Goal: Contribute content: Contribute content

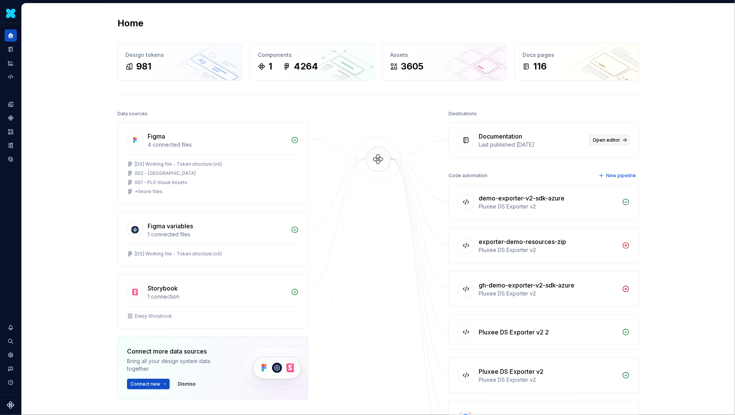
click at [600, 137] on span "Open editor" at bounding box center [606, 140] width 27 height 6
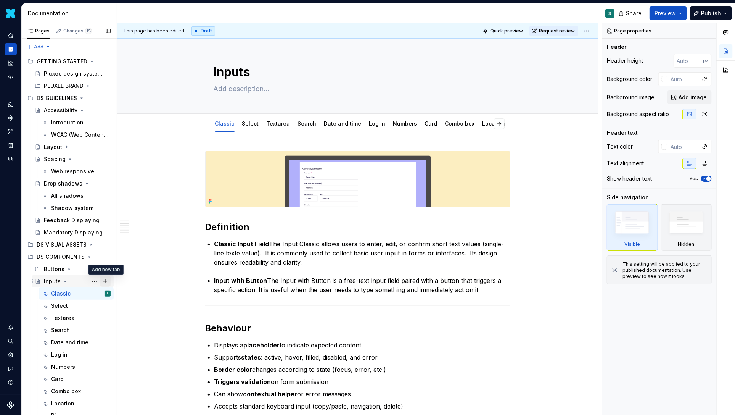
click at [106, 281] on button "Page tree" at bounding box center [105, 281] width 11 height 11
type textarea "*"
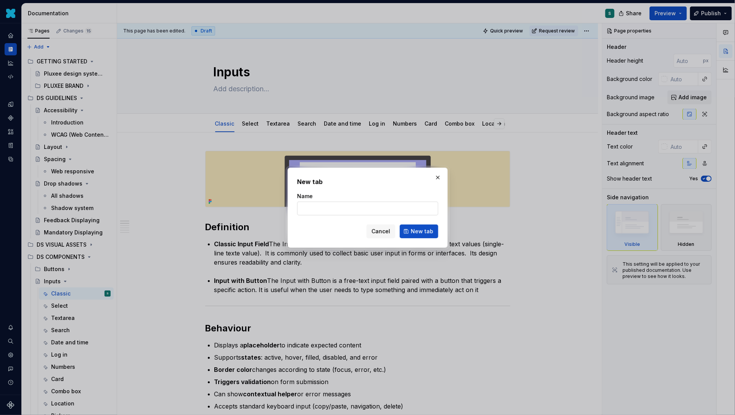
click at [314, 208] on input "Name" at bounding box center [367, 208] width 141 height 14
type input "min and max"
click at [425, 233] on span "New tab" at bounding box center [422, 231] width 23 height 8
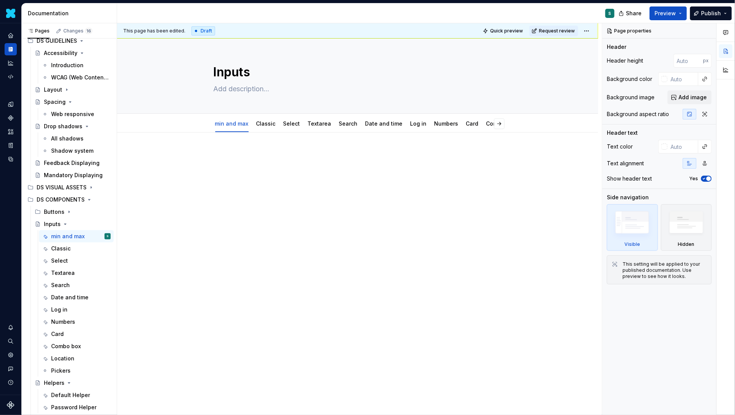
scroll to position [57, 0]
click at [266, 127] on div "Classic" at bounding box center [265, 124] width 19 height 8
click at [264, 123] on link "Classic" at bounding box center [265, 123] width 19 height 6
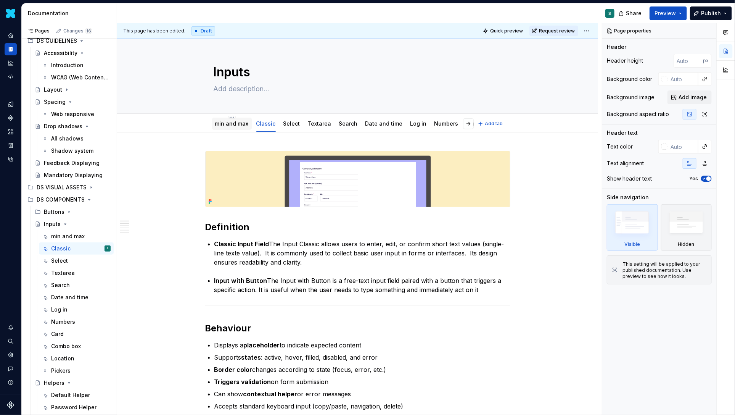
click at [235, 125] on link "min and max" at bounding box center [232, 123] width 34 height 6
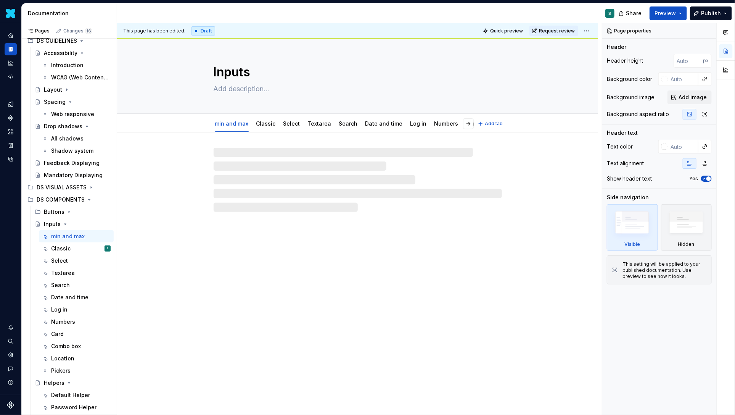
type textarea "*"
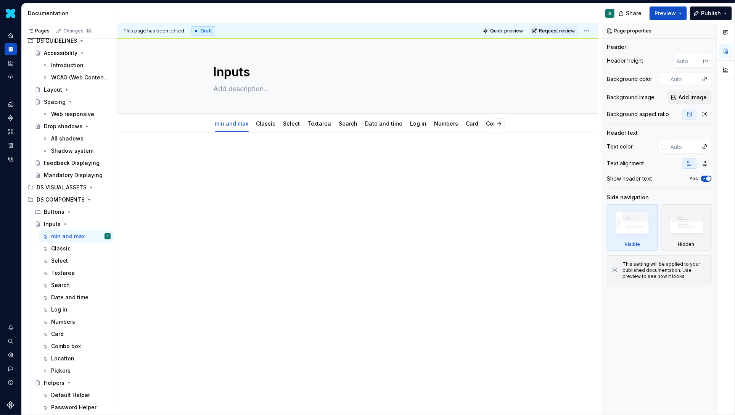
click at [175, 169] on div at bounding box center [357, 222] width 481 height 181
click at [200, 159] on div "This page has been edited. Draft Quick preview Request review Inputs Edit heade…" at bounding box center [359, 219] width 485 height 392
click at [193, 156] on div "This page has been edited. Draft Quick preview Request review Inputs Edit heade…" at bounding box center [359, 219] width 485 height 392
click at [213, 157] on p at bounding box center [357, 155] width 305 height 9
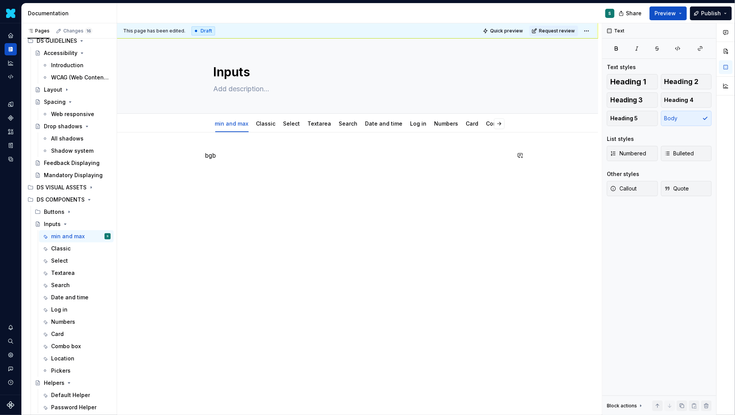
click at [184, 166] on div "bgb" at bounding box center [357, 222] width 481 height 181
click at [183, 154] on div "bgb" at bounding box center [357, 222] width 481 height 181
click at [191, 156] on button "button" at bounding box center [189, 155] width 11 height 11
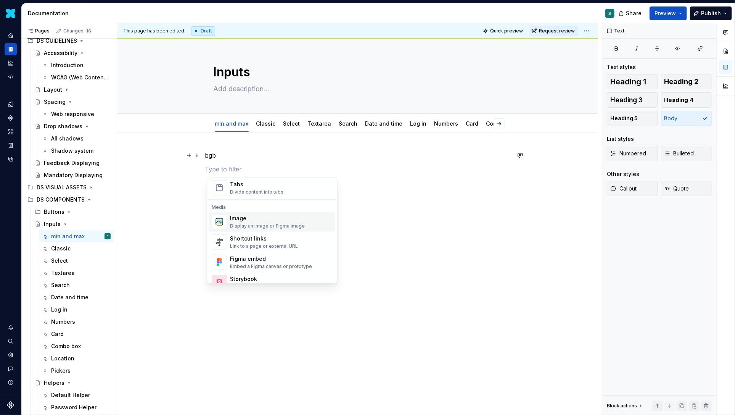
scroll to position [303, 0]
click at [242, 219] on div "Image" at bounding box center [267, 218] width 75 height 8
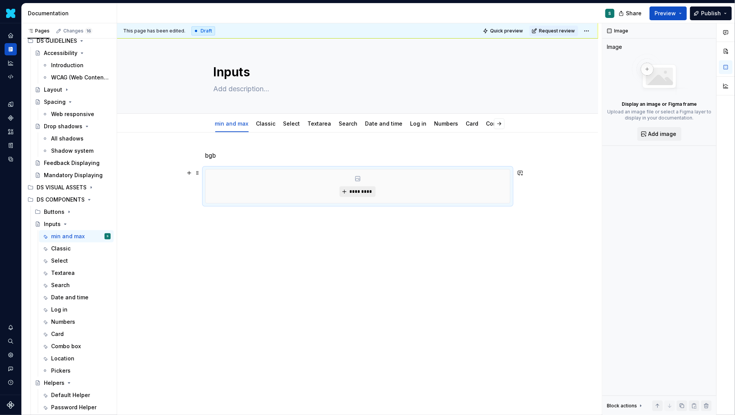
click at [351, 191] on span "*********" at bounding box center [360, 191] width 23 height 6
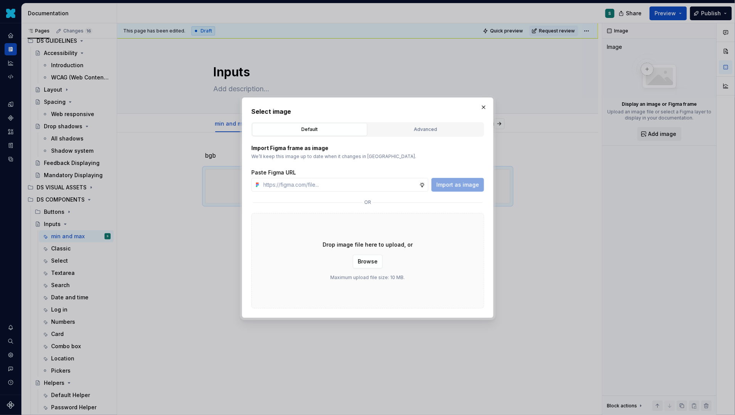
type textarea "*"
paste input "[URL][DOMAIN_NAME]"
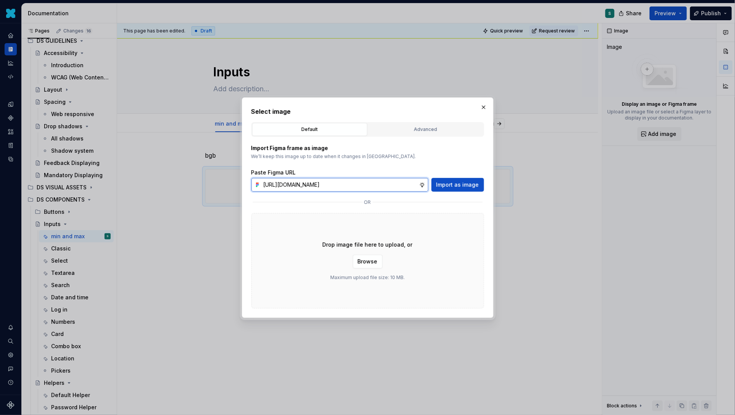
scroll to position [0, 266]
type input "[URL][DOMAIN_NAME]"
click at [449, 179] on button "Import as image" at bounding box center [457, 185] width 53 height 14
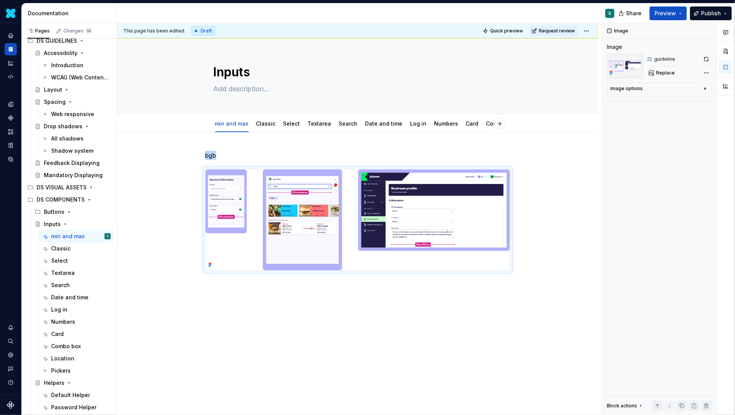
click at [204, 297] on div "bgb" at bounding box center [357, 268] width 481 height 272
click at [200, 293] on div "bgb" at bounding box center [357, 268] width 481 height 272
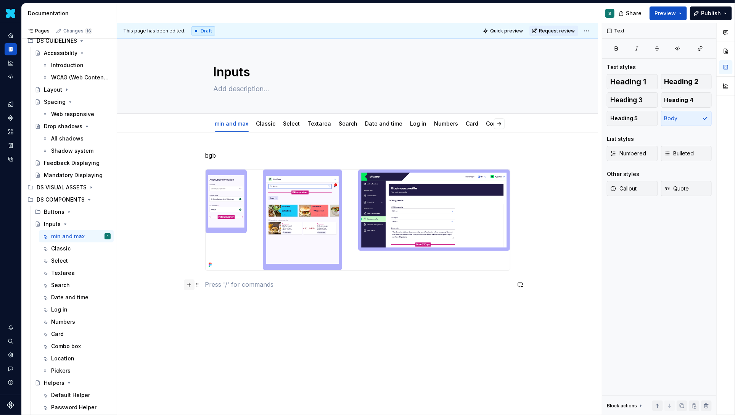
click at [190, 287] on button "button" at bounding box center [189, 284] width 11 height 11
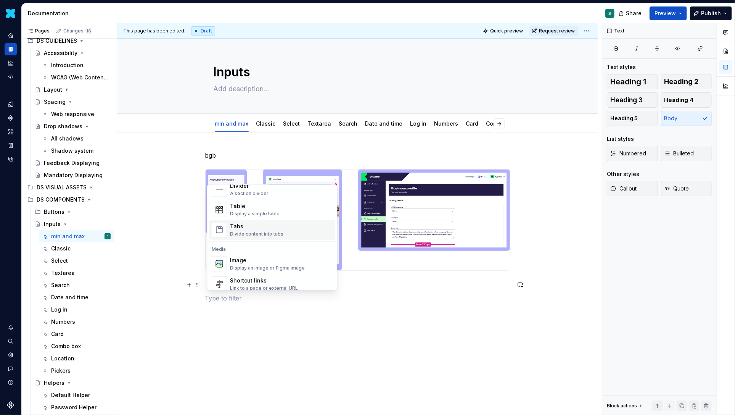
scroll to position [269, 0]
click at [236, 259] on div "Image" at bounding box center [267, 259] width 75 height 8
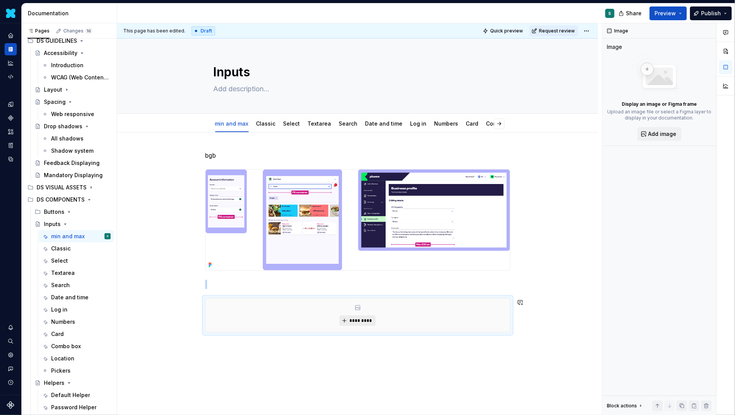
click at [362, 320] on span "*********" at bounding box center [360, 320] width 23 height 6
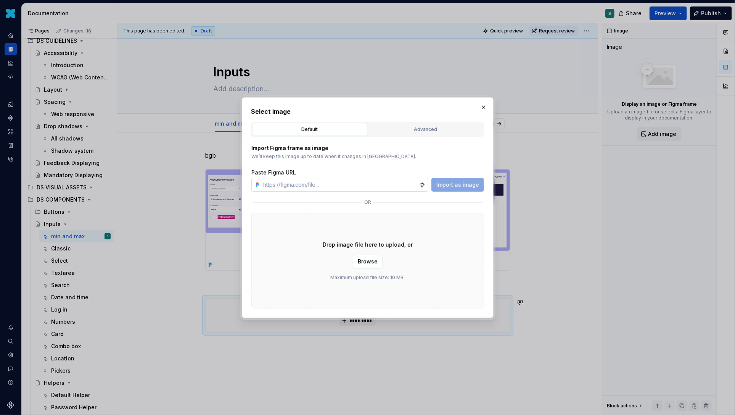
click at [286, 182] on input "text" at bounding box center [340, 185] width 159 height 14
type textarea "*"
paste input "[URL][DOMAIN_NAME]"
type input "[URL][DOMAIN_NAME]"
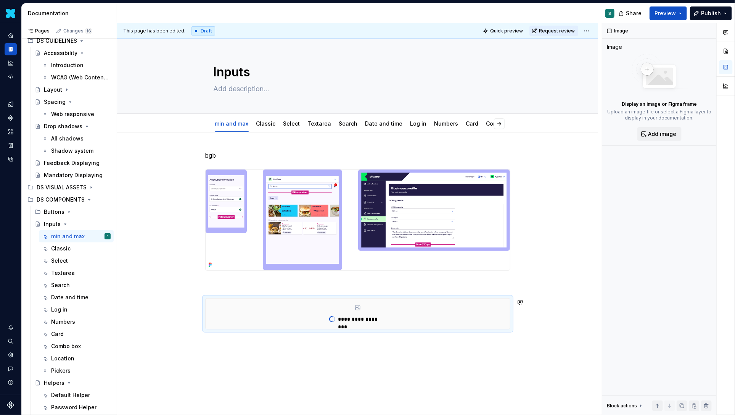
type textarea "*"
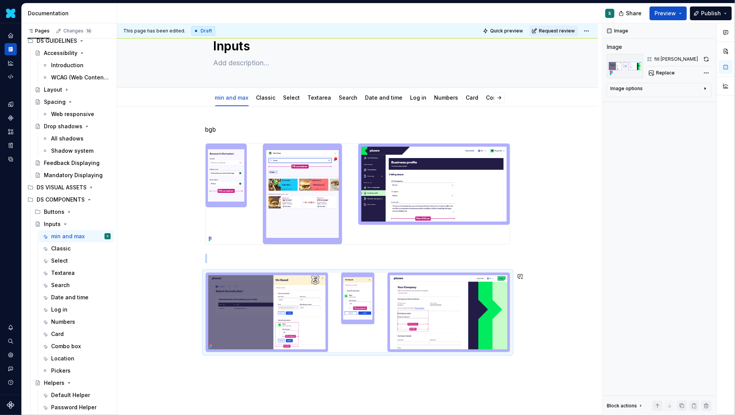
scroll to position [68, 0]
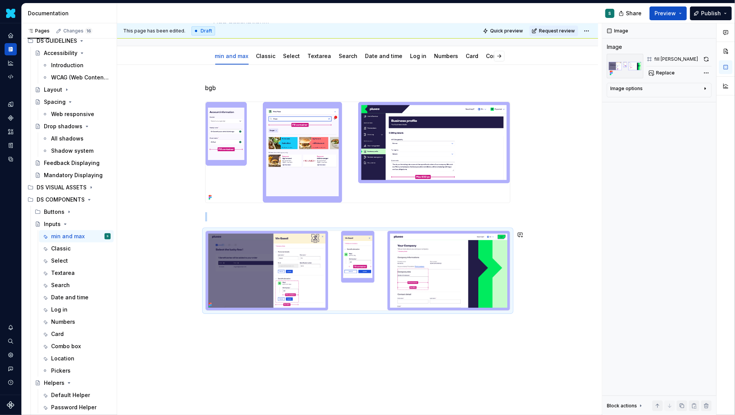
click at [212, 346] on div "bgb" at bounding box center [357, 254] width 481 height 379
click at [187, 346] on div "bgb" at bounding box center [357, 254] width 481 height 379
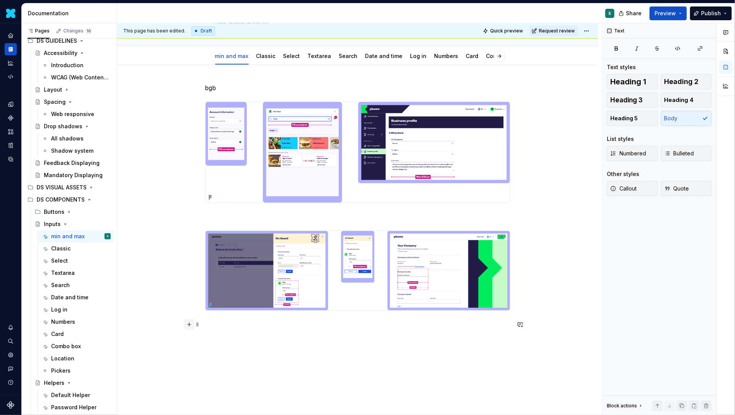
click at [191, 324] on button "button" at bounding box center [189, 324] width 11 height 11
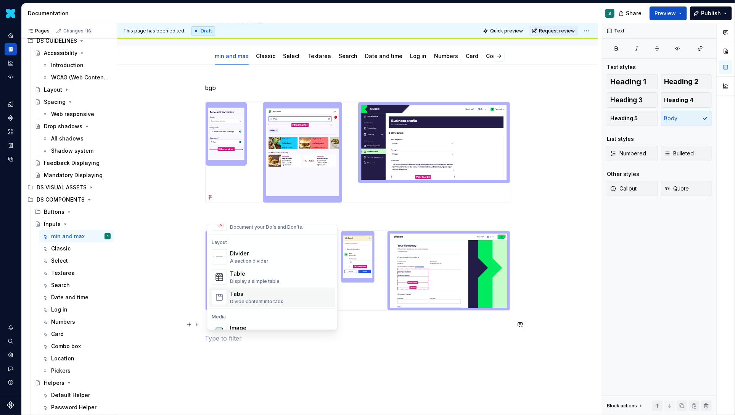
scroll to position [256, 0]
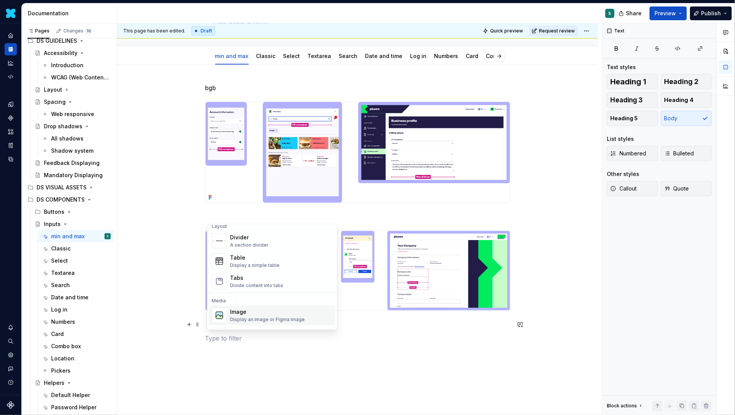
click at [243, 309] on div "Image" at bounding box center [267, 312] width 75 height 8
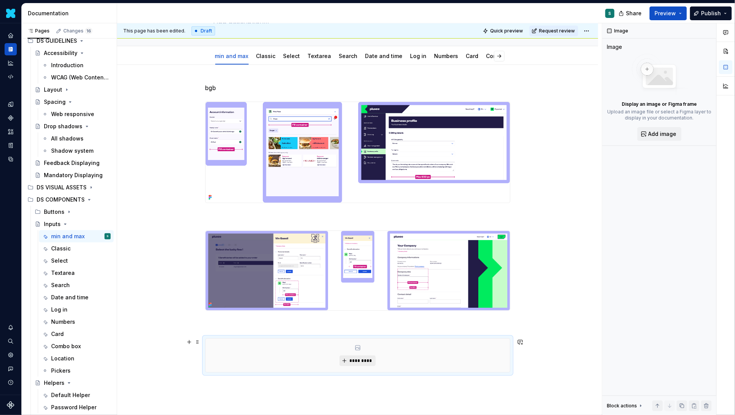
click at [352, 357] on span "*********" at bounding box center [360, 360] width 23 height 6
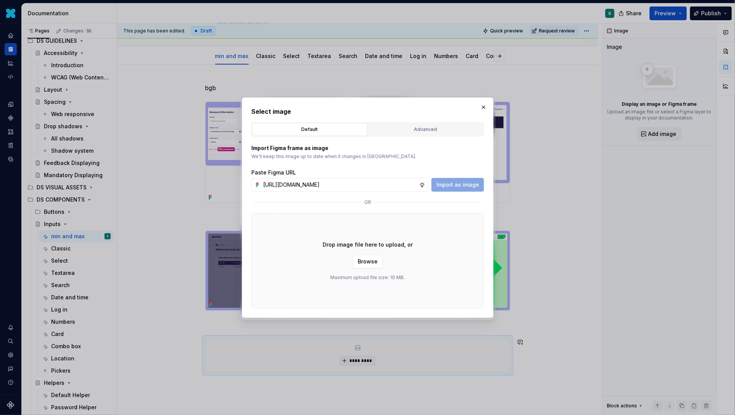
scroll to position [0, 267]
type input "[URL][DOMAIN_NAME]"
click at [451, 184] on span "Import as image" at bounding box center [457, 185] width 43 height 8
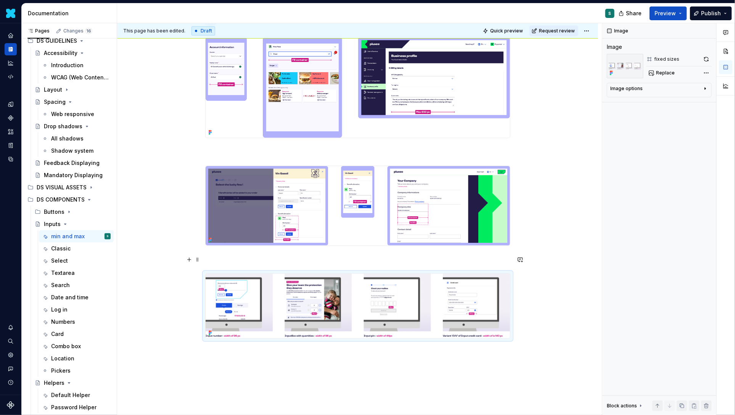
scroll to position [170, 0]
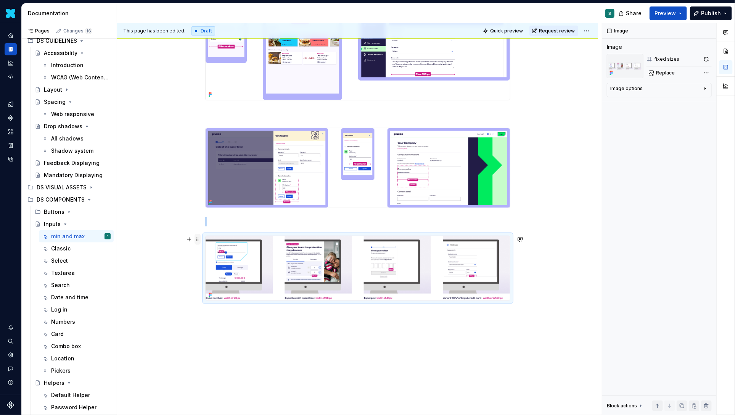
click at [198, 238] on span at bounding box center [198, 239] width 6 height 11
click at [199, 238] on span at bounding box center [198, 239] width 6 height 11
click at [225, 309] on div "Delete" at bounding box center [236, 307] width 50 height 8
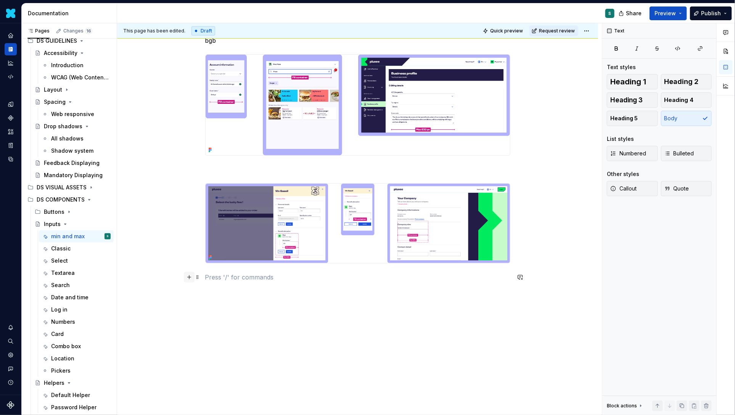
click at [191, 278] on button "button" at bounding box center [189, 277] width 11 height 11
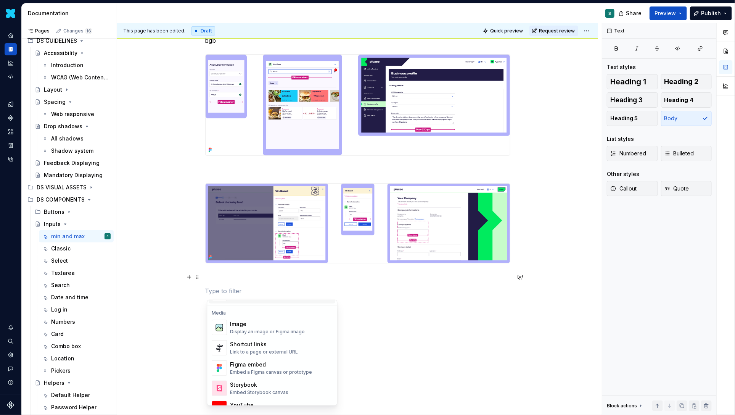
scroll to position [322, 0]
click at [220, 321] on img "Suggestions" at bounding box center [219, 324] width 14 height 15
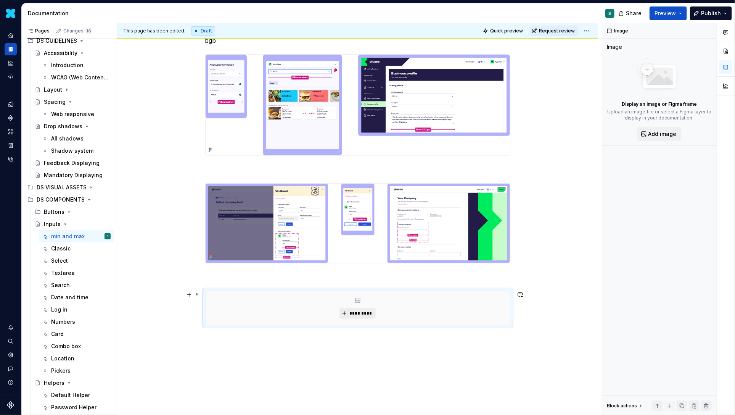
click at [356, 314] on span "*********" at bounding box center [360, 313] width 23 height 6
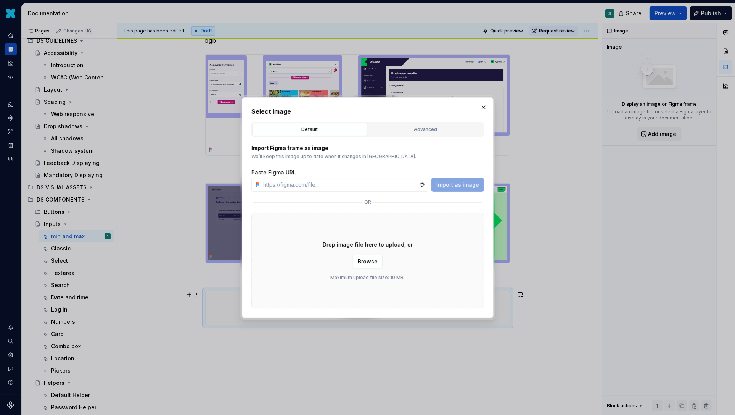
type textarea "*"
type input "[URL][DOMAIN_NAME]"
type textarea "*"
type input "[URL][DOMAIN_NAME]"
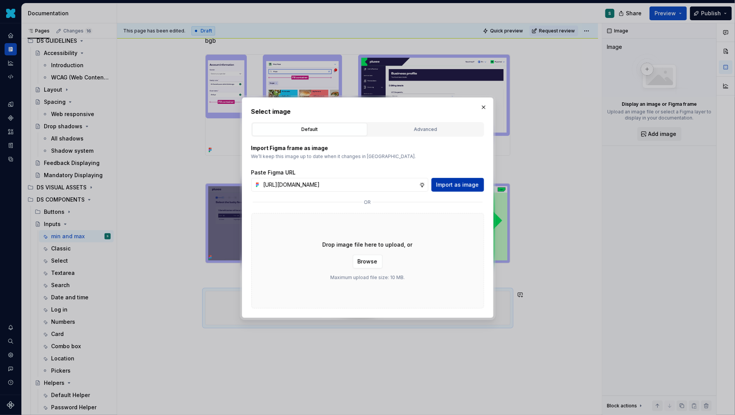
click at [454, 179] on button "Import as image" at bounding box center [457, 185] width 53 height 14
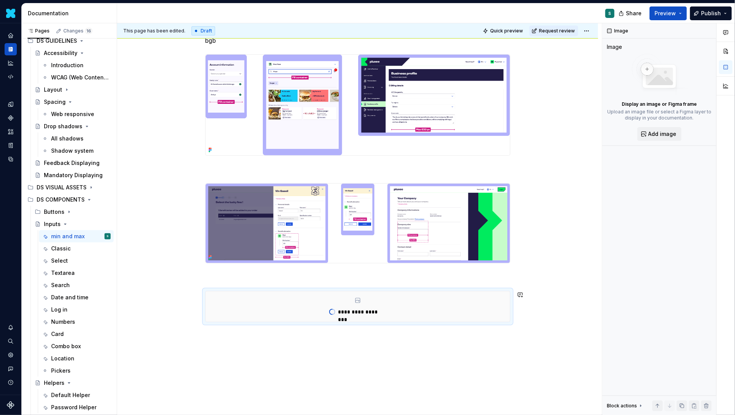
type textarea "*"
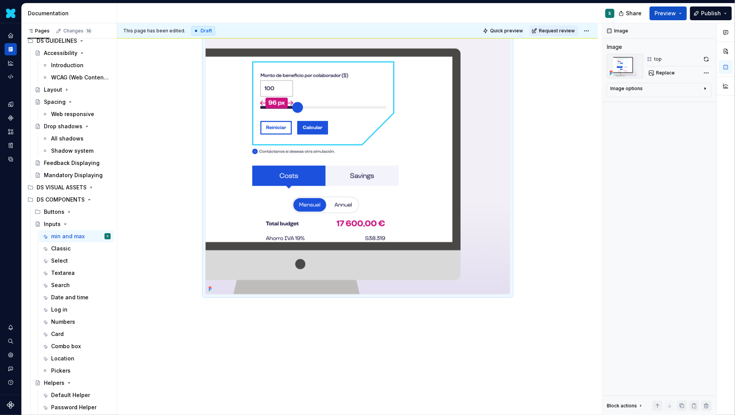
scroll to position [387, 0]
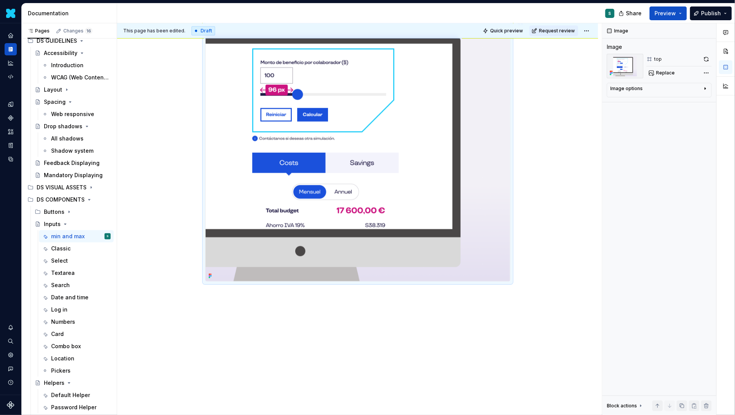
click at [249, 319] on div "bgb" at bounding box center [357, 80] width 481 height 670
click at [223, 309] on div "bgb" at bounding box center [357, 80] width 481 height 670
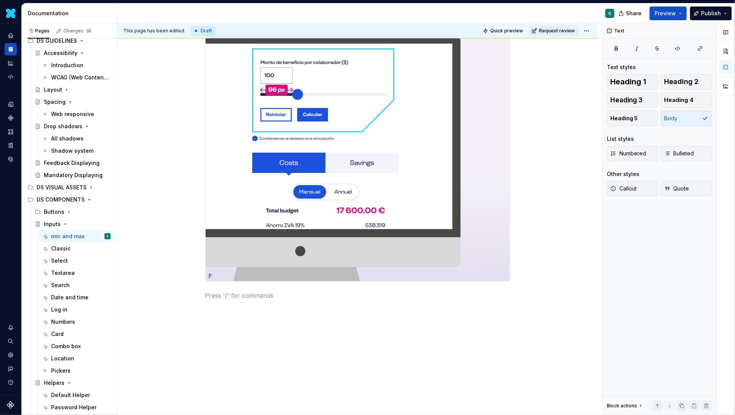
click at [193, 303] on div "bgb" at bounding box center [357, 89] width 481 height 688
click at [220, 303] on div "bgb" at bounding box center [357, 36] width 305 height 546
click at [192, 296] on button "button" at bounding box center [189, 295] width 11 height 11
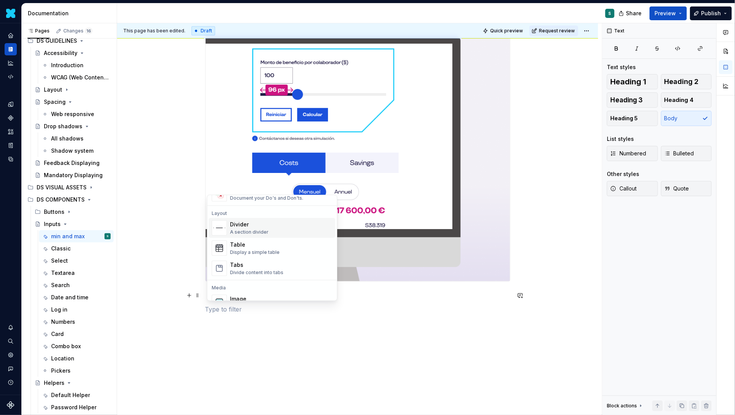
scroll to position [245, 0]
click at [247, 292] on div "Image" at bounding box center [267, 293] width 75 height 8
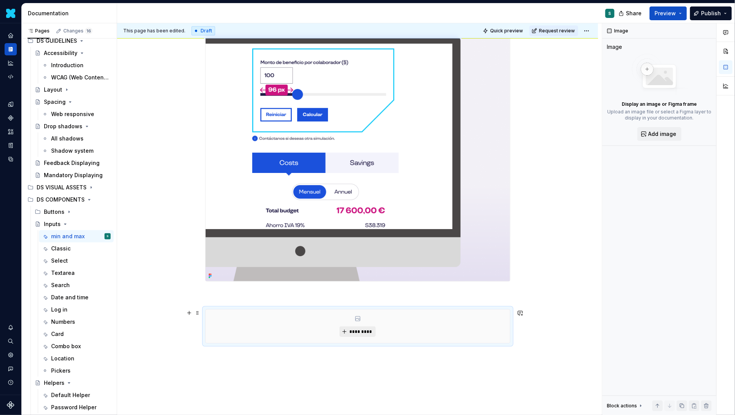
click at [357, 328] on button "*********" at bounding box center [358, 331] width 36 height 11
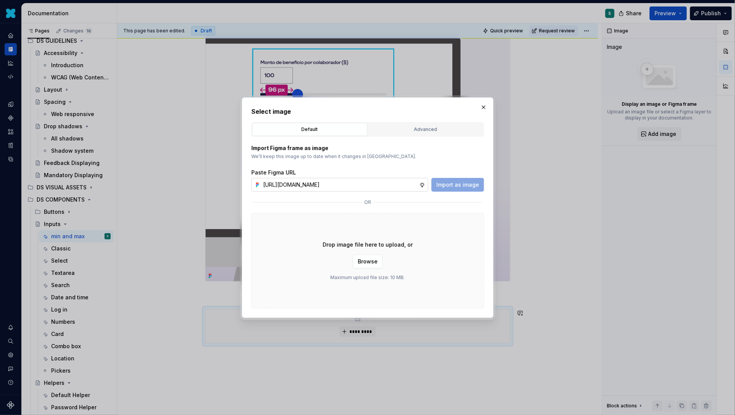
scroll to position [0, 266]
type input "[URL][DOMAIN_NAME]"
click at [468, 189] on button "Import as image" at bounding box center [457, 185] width 53 height 14
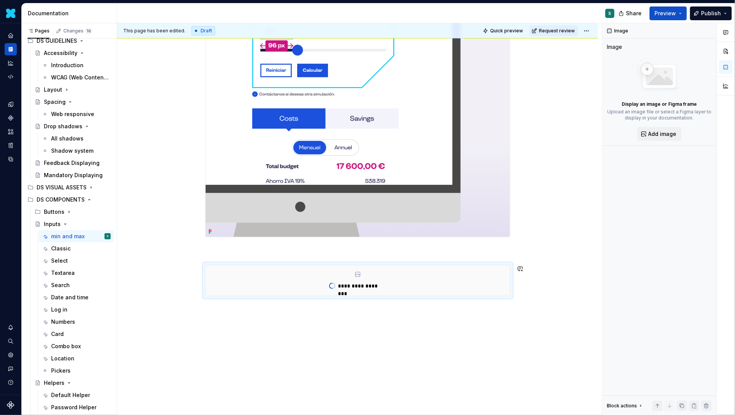
scroll to position [446, 0]
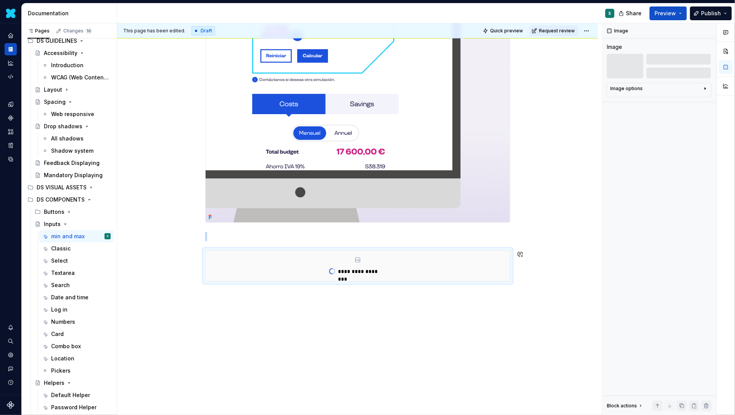
click at [193, 303] on div "**********" at bounding box center [357, 50] width 481 height 729
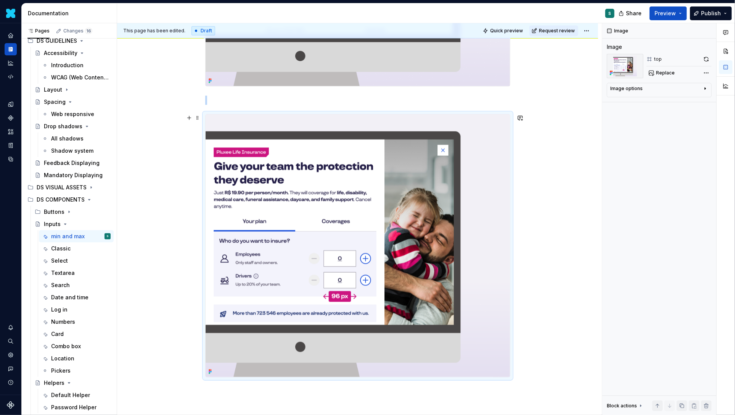
scroll to position [678, 0]
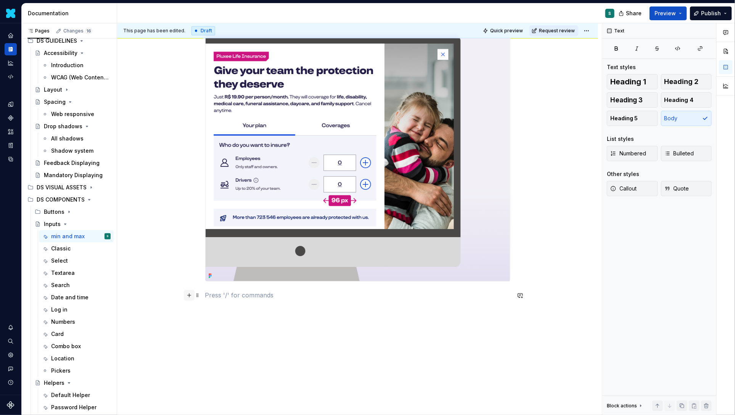
click at [192, 297] on button "button" at bounding box center [189, 295] width 11 height 11
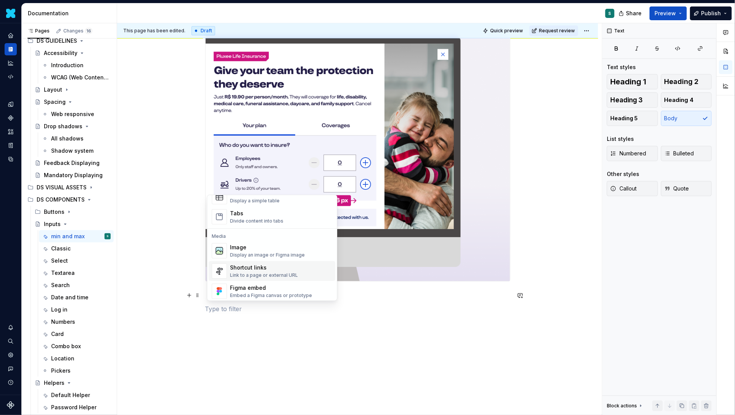
scroll to position [291, 0]
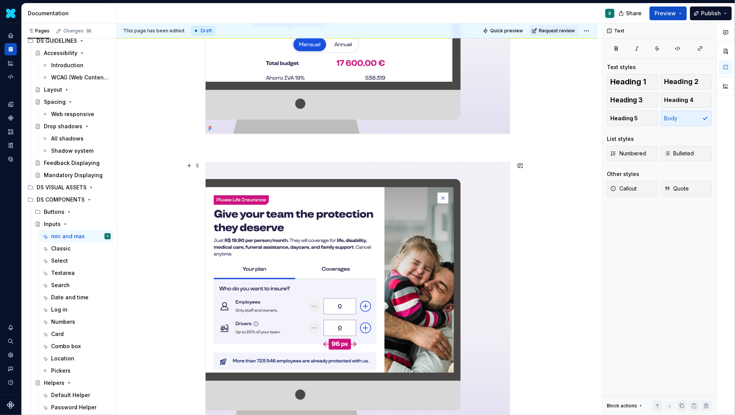
scroll to position [397, 0]
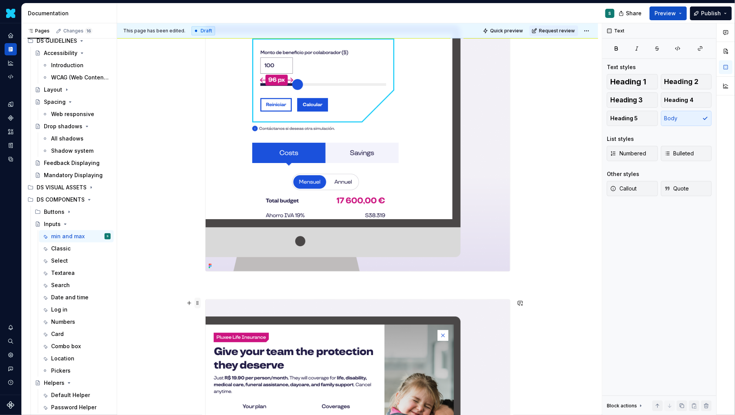
click at [200, 301] on span at bounding box center [198, 303] width 6 height 11
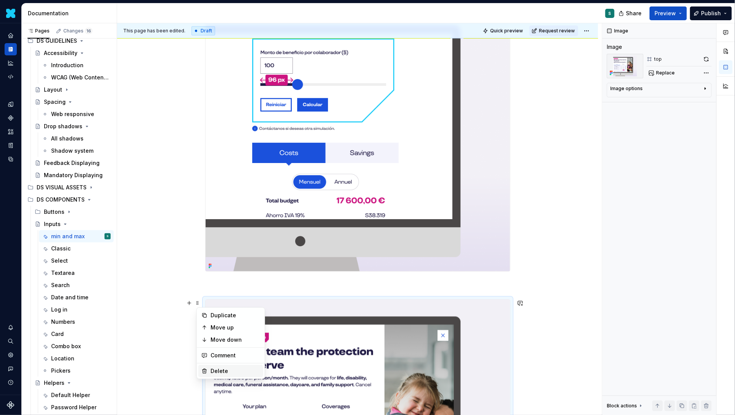
click at [220, 367] on div "Delete" at bounding box center [236, 371] width 50 height 8
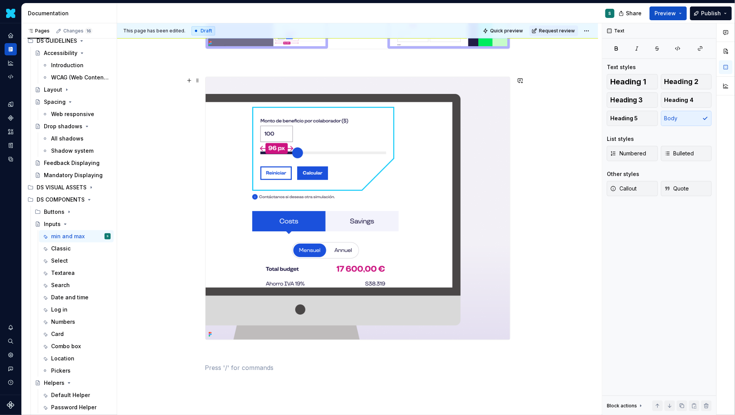
scroll to position [240, 0]
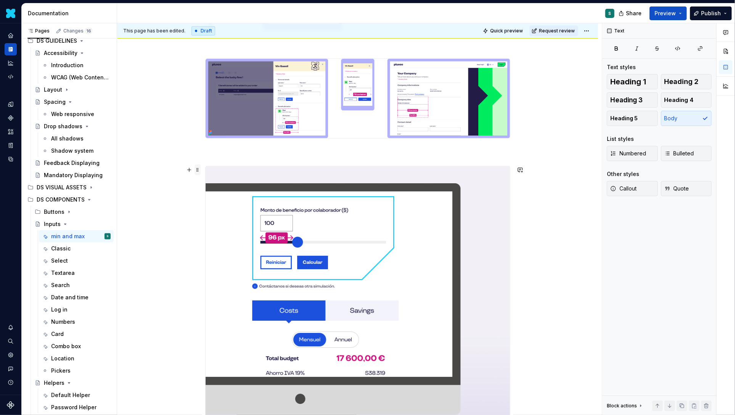
click at [199, 168] on span at bounding box center [198, 169] width 6 height 11
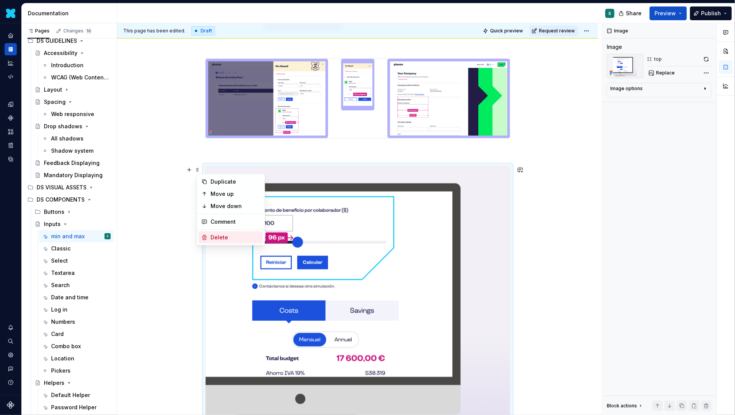
click at [214, 234] on div "Delete" at bounding box center [236, 237] width 50 height 8
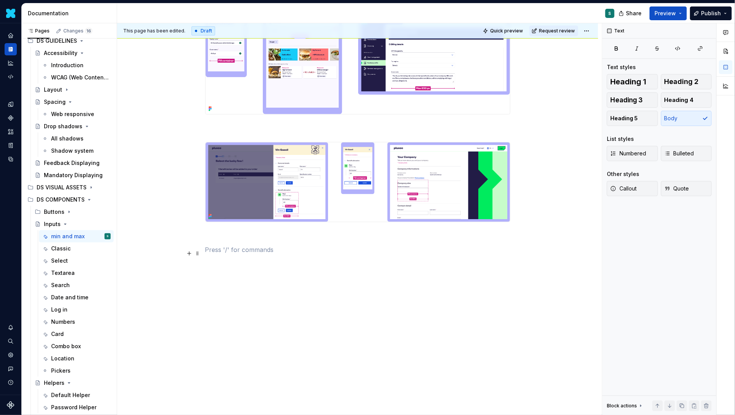
scroll to position [156, 0]
click at [194, 251] on button "button" at bounding box center [189, 250] width 11 height 11
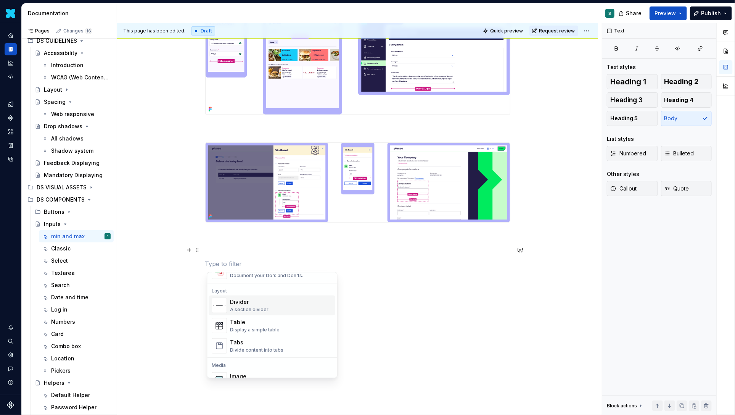
scroll to position [220, 0]
click at [254, 292] on div "Document your Do's and Don'ts." at bounding box center [266, 295] width 73 height 6
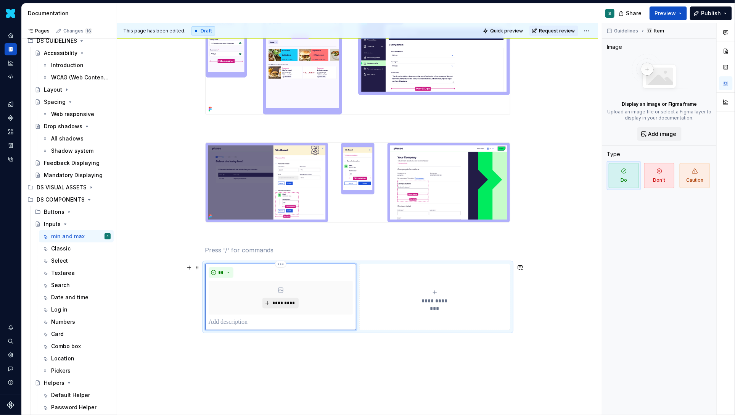
click at [284, 301] on span "*********" at bounding box center [283, 303] width 23 height 6
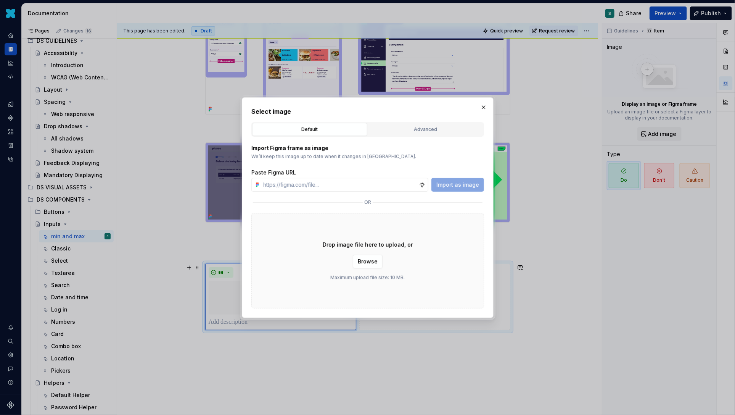
type textarea "*"
type input "[URL][DOMAIN_NAME]"
click at [461, 184] on span "Import as image" at bounding box center [457, 185] width 43 height 8
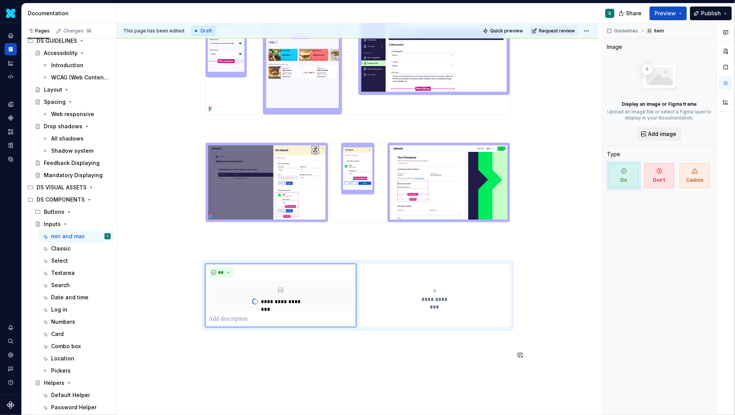
type textarea "*"
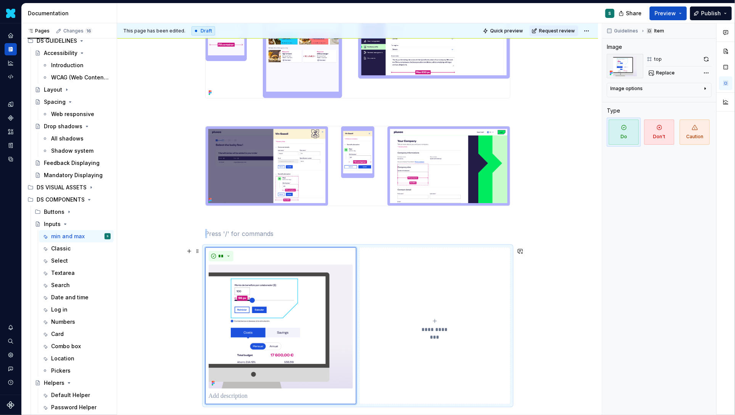
click at [421, 309] on button "**********" at bounding box center [434, 325] width 151 height 157
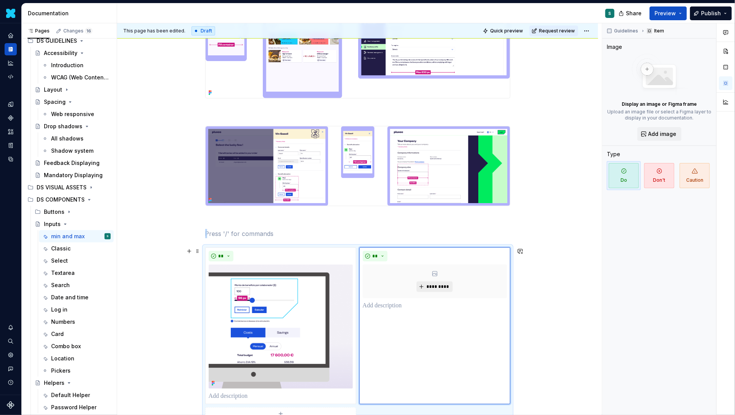
click at [433, 284] on span "*********" at bounding box center [437, 286] width 23 height 6
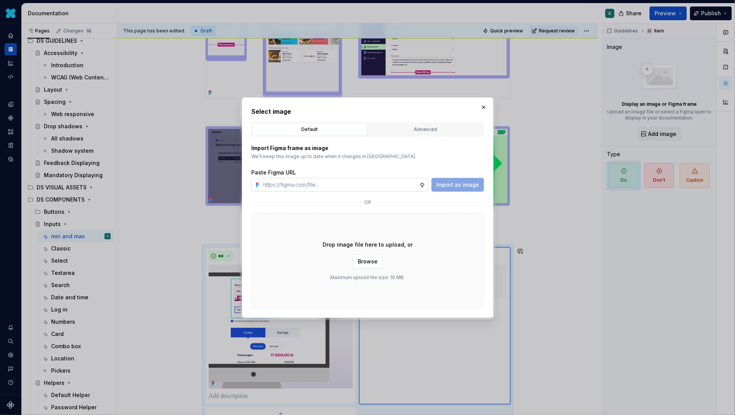
click at [335, 189] on input "text" at bounding box center [340, 185] width 159 height 14
paste input "[URL][DOMAIN_NAME]"
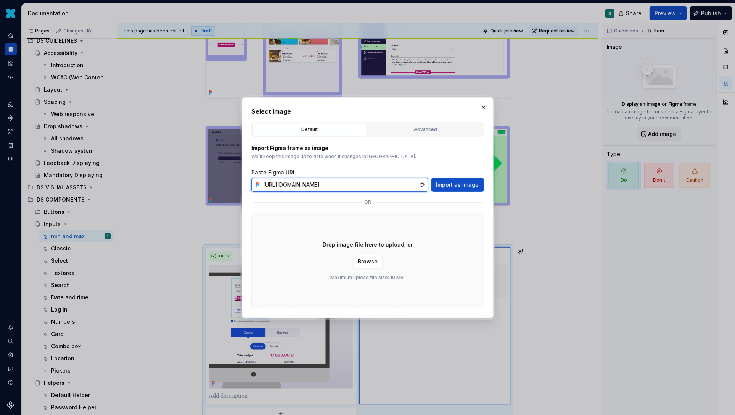
scroll to position [0, 266]
type input "[URL][DOMAIN_NAME]"
click at [448, 184] on span "Import as image" at bounding box center [457, 185] width 43 height 8
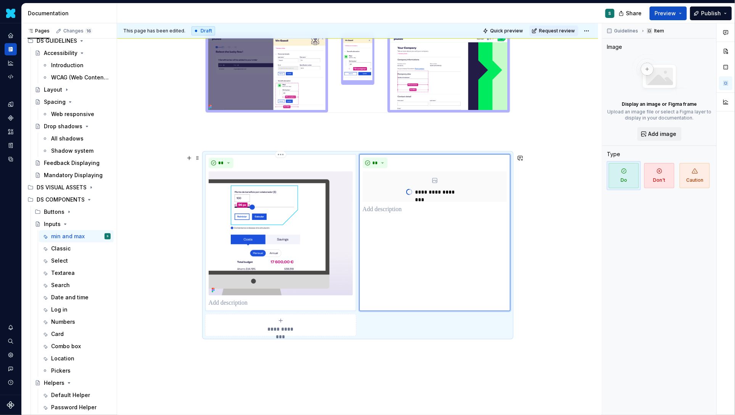
type textarea "*"
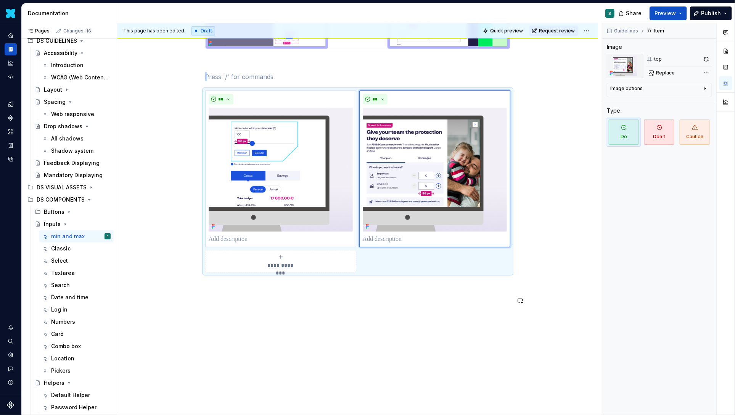
scroll to position [352, 0]
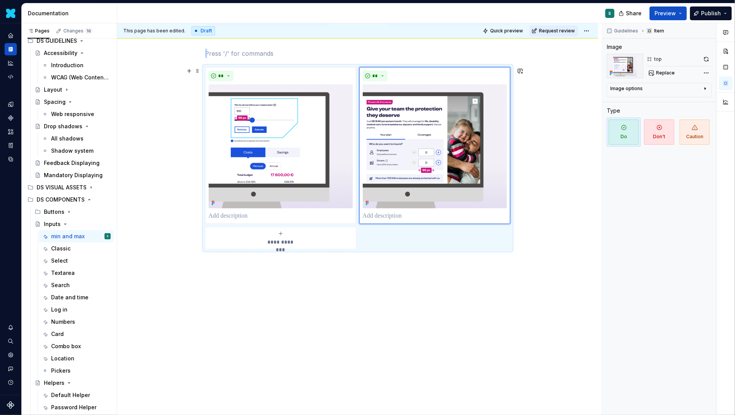
click at [267, 238] on span "**********" at bounding box center [280, 242] width 35 height 8
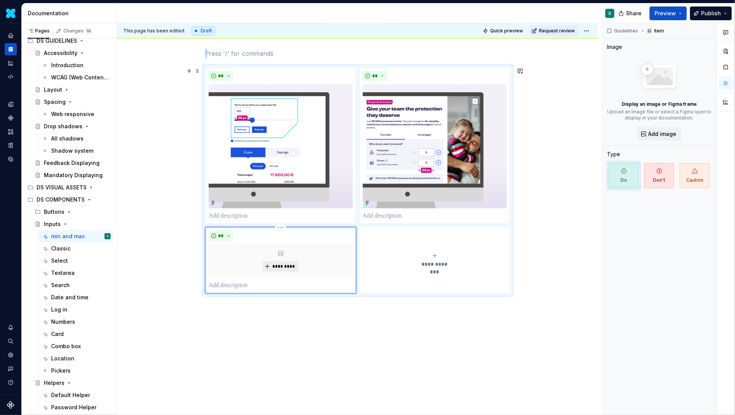
click at [283, 266] on span "*********" at bounding box center [283, 266] width 23 height 6
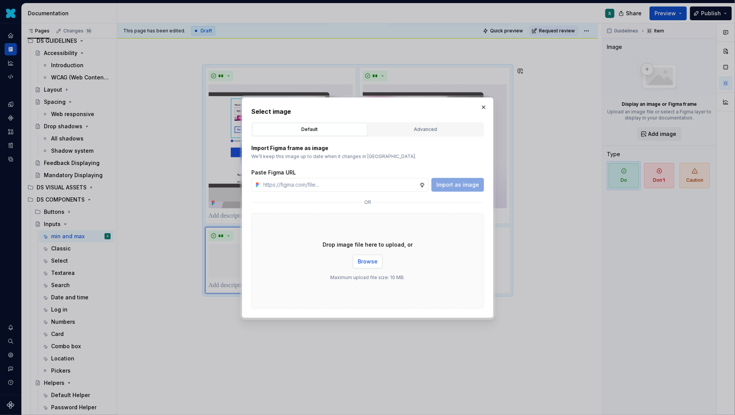
click at [365, 262] on span "Browse" at bounding box center [368, 262] width 20 height 8
click at [309, 182] on input "text" at bounding box center [340, 185] width 159 height 14
paste input "[URL][DOMAIN_NAME]"
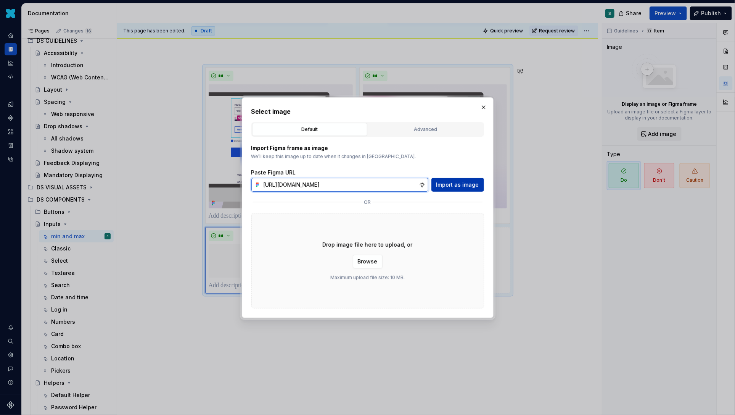
type input "[URL][DOMAIN_NAME]"
click at [452, 186] on span "Import as image" at bounding box center [457, 185] width 43 height 8
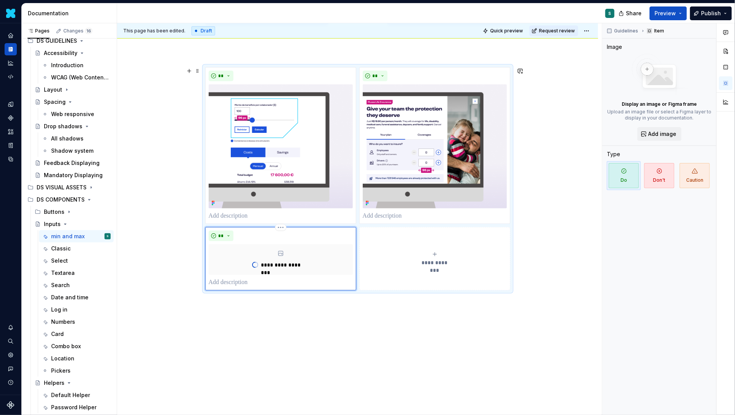
type textarea "*"
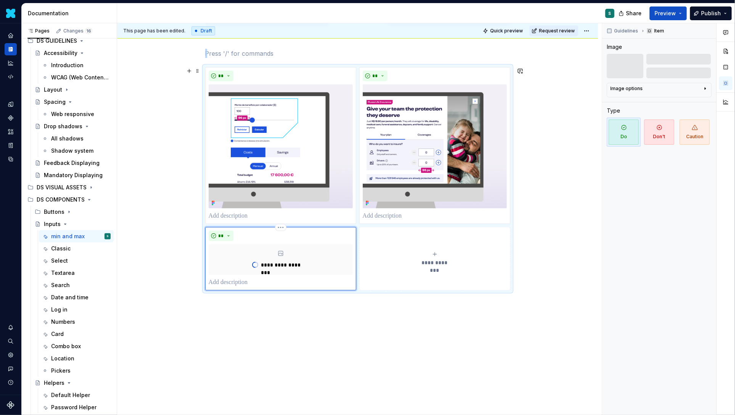
click at [436, 257] on icon "submit" at bounding box center [435, 254] width 6 height 6
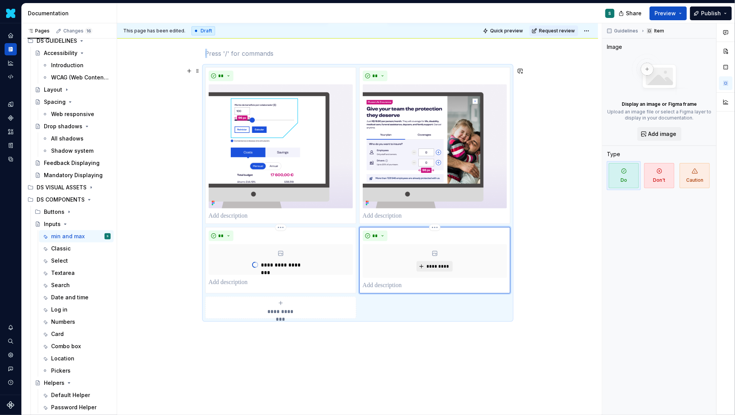
click at [436, 264] on span "*********" at bounding box center [437, 266] width 23 height 6
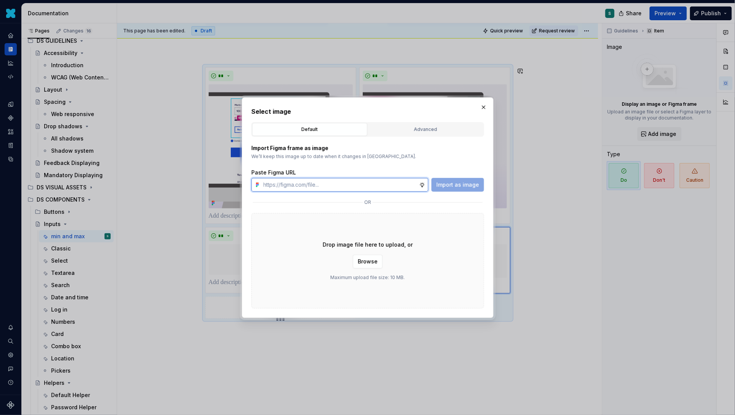
paste input "[URL][DOMAIN_NAME]"
type input "[URL][DOMAIN_NAME]"
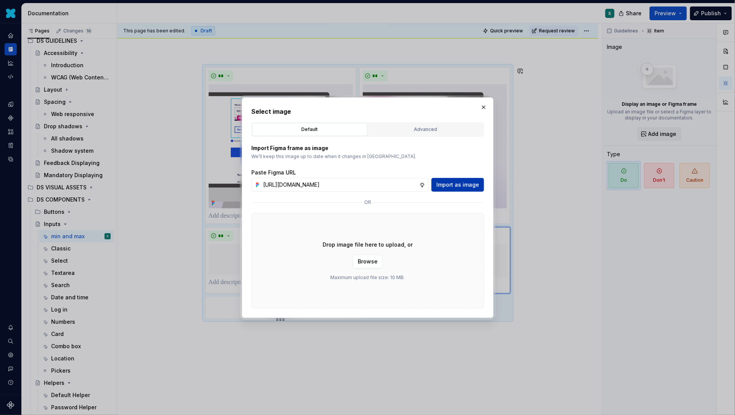
click at [459, 180] on button "Import as image" at bounding box center [457, 185] width 53 height 14
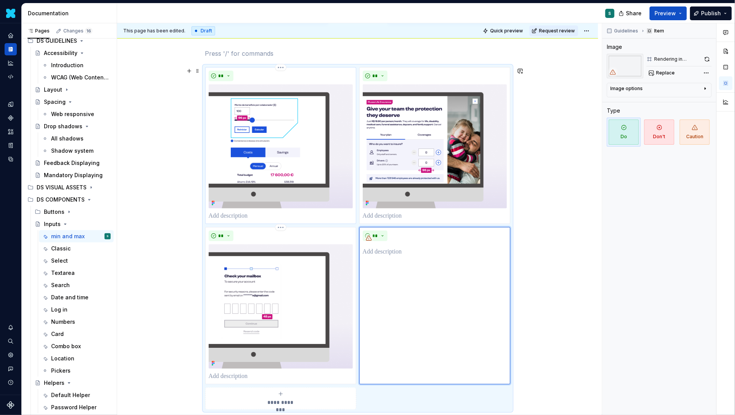
click at [221, 217] on p at bounding box center [281, 215] width 144 height 9
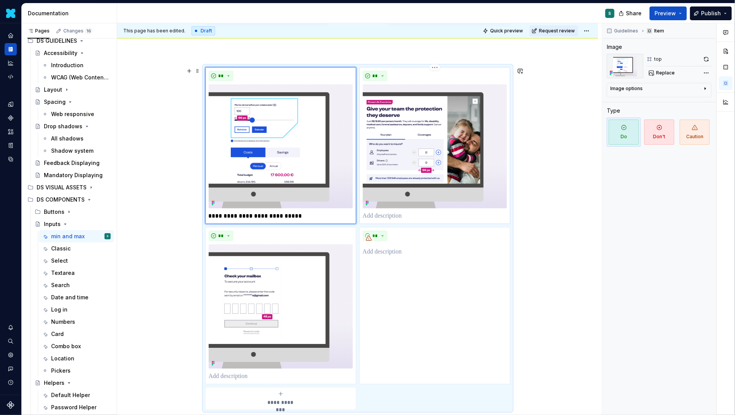
click at [391, 217] on p at bounding box center [435, 215] width 144 height 9
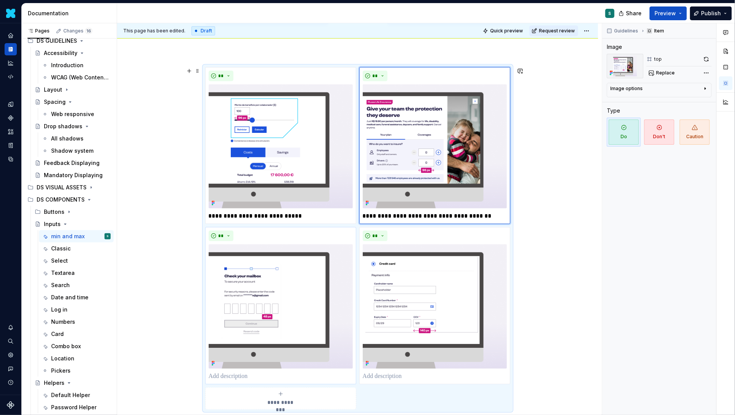
click at [237, 372] on p at bounding box center [281, 376] width 144 height 9
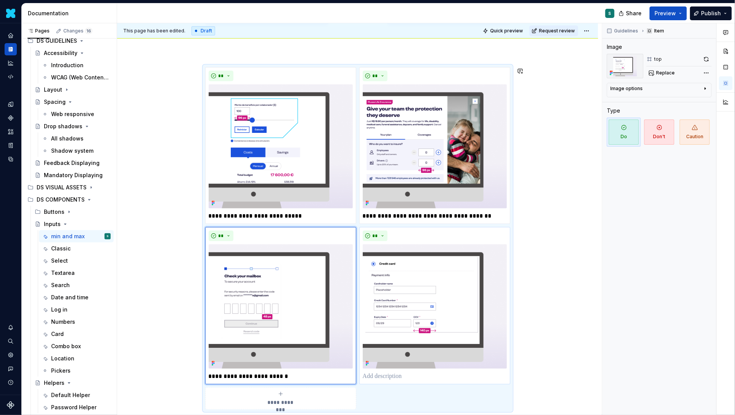
click at [378, 377] on p at bounding box center [435, 376] width 144 height 9
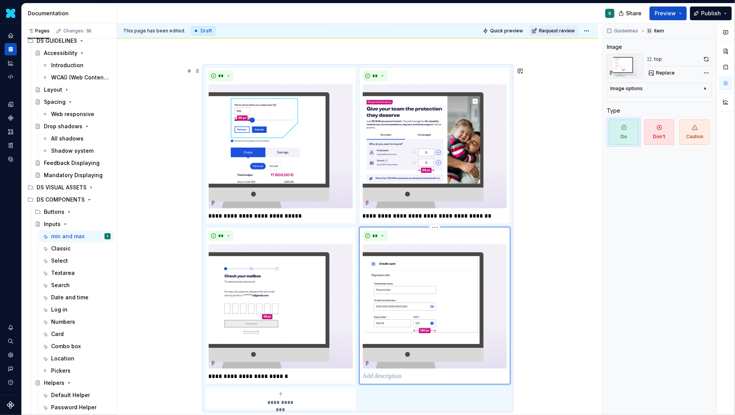
click at [378, 377] on p at bounding box center [435, 376] width 144 height 9
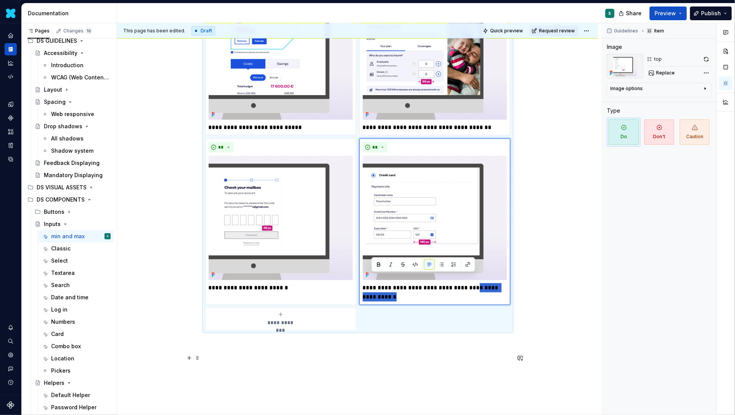
drag, startPoint x: 467, startPoint y: 376, endPoint x: 531, endPoint y: 386, distance: 65.3
click at [531, 386] on div "**********" at bounding box center [357, 94] width 481 height 804
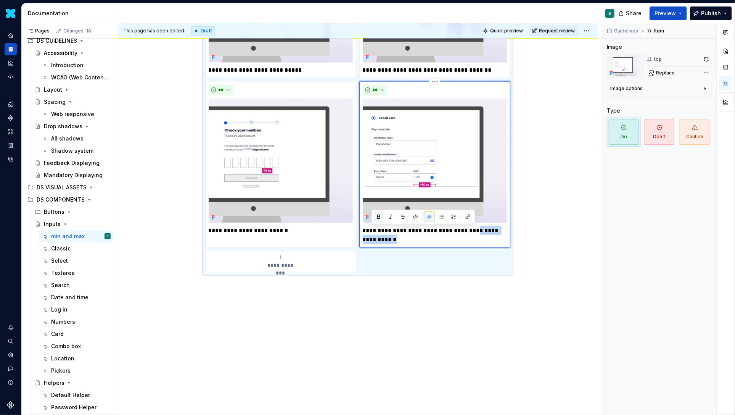
click at [380, 217] on button "button" at bounding box center [378, 216] width 11 height 11
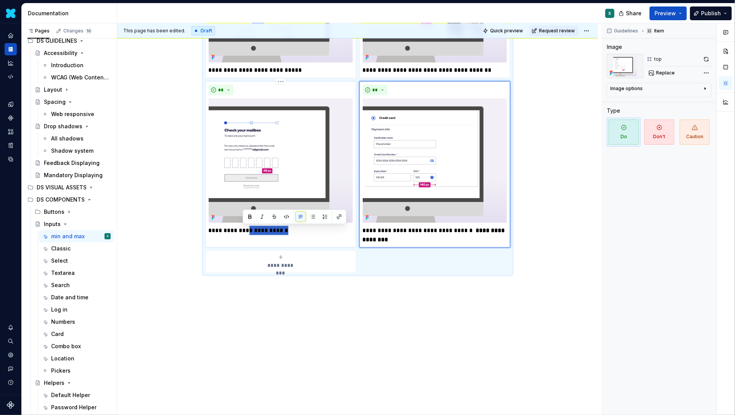
drag, startPoint x: 243, startPoint y: 231, endPoint x: 293, endPoint y: 231, distance: 49.2
click at [293, 231] on p "**********" at bounding box center [281, 230] width 144 height 9
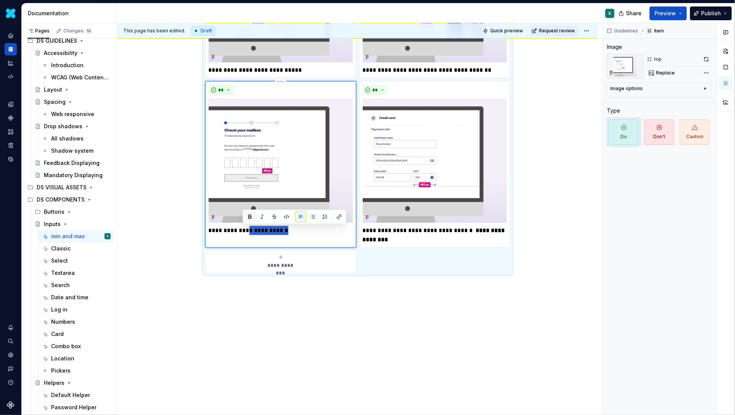
click at [250, 215] on button "button" at bounding box center [250, 216] width 11 height 11
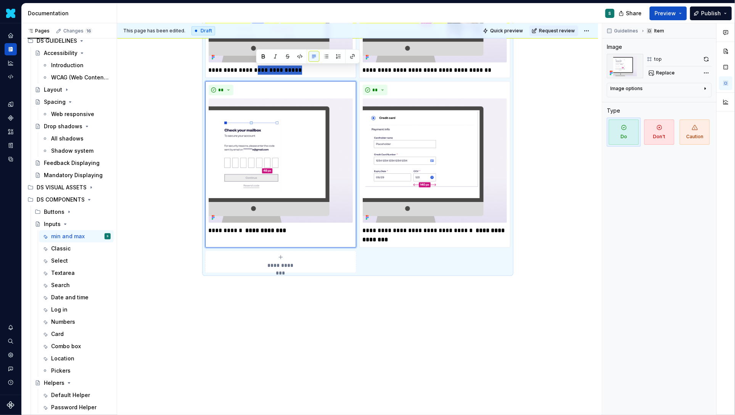
drag, startPoint x: 256, startPoint y: 70, endPoint x: 313, endPoint y: 70, distance: 57.2
click at [313, 70] on p "**********" at bounding box center [281, 70] width 144 height 9
click at [263, 61] on button "button" at bounding box center [263, 56] width 11 height 11
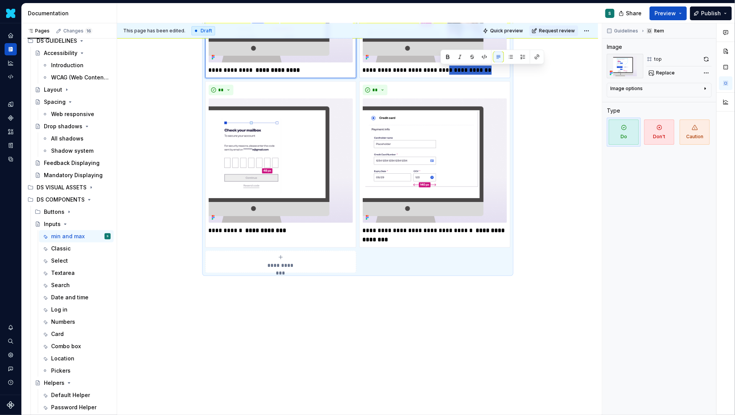
drag, startPoint x: 441, startPoint y: 72, endPoint x: 511, endPoint y: 72, distance: 69.4
click at [510, 72] on div "**********" at bounding box center [434, -1] width 151 height 157
click at [448, 60] on button "button" at bounding box center [448, 57] width 11 height 11
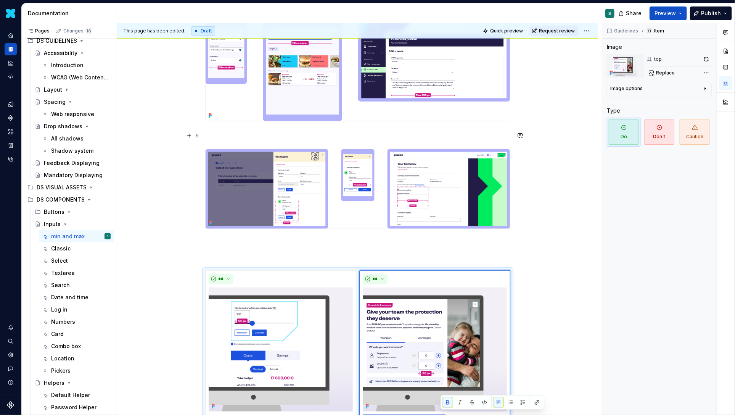
scroll to position [147, 0]
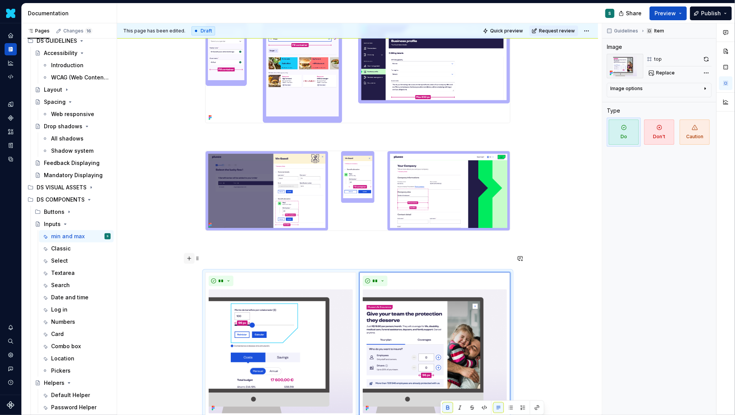
click at [192, 258] on button "button" at bounding box center [189, 258] width 11 height 11
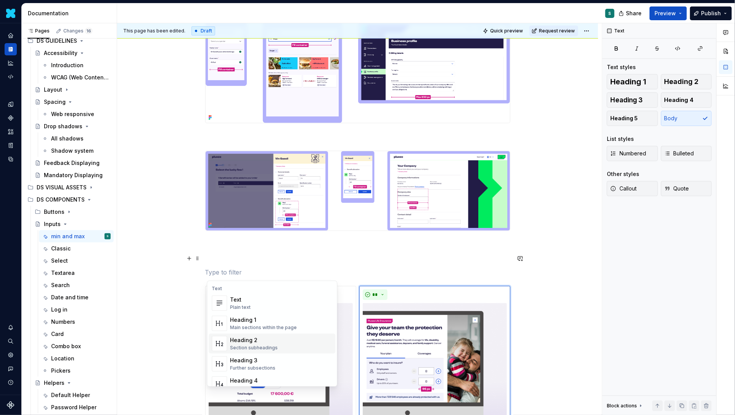
click at [243, 341] on div "Heading 2" at bounding box center [254, 340] width 48 height 8
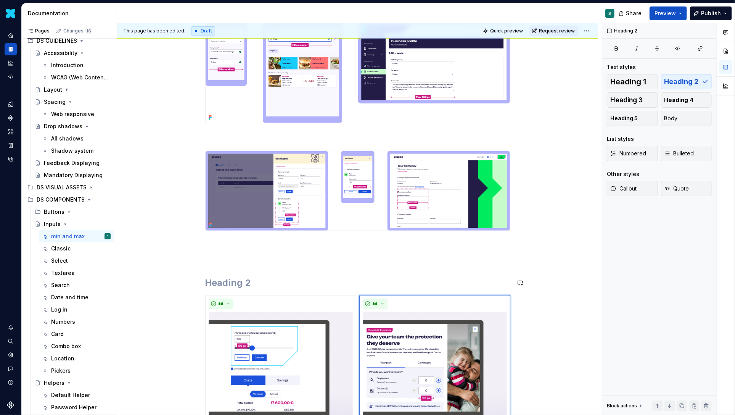
click at [243, 277] on h2 at bounding box center [357, 283] width 305 height 12
click at [246, 247] on p at bounding box center [357, 244] width 305 height 9
click at [193, 243] on button "button" at bounding box center [189, 244] width 11 height 11
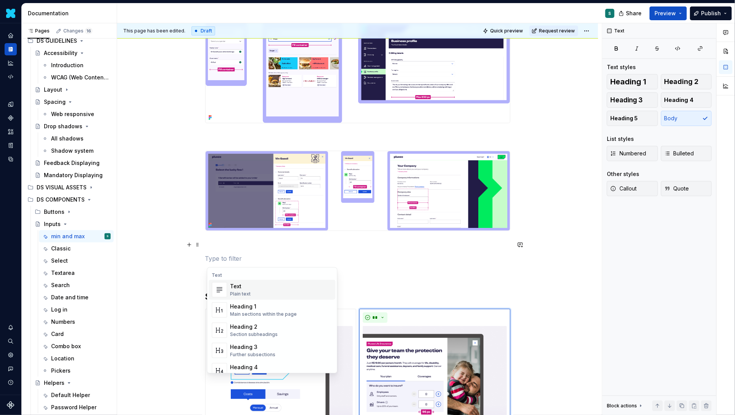
click at [230, 285] on div "Text" at bounding box center [240, 286] width 21 height 8
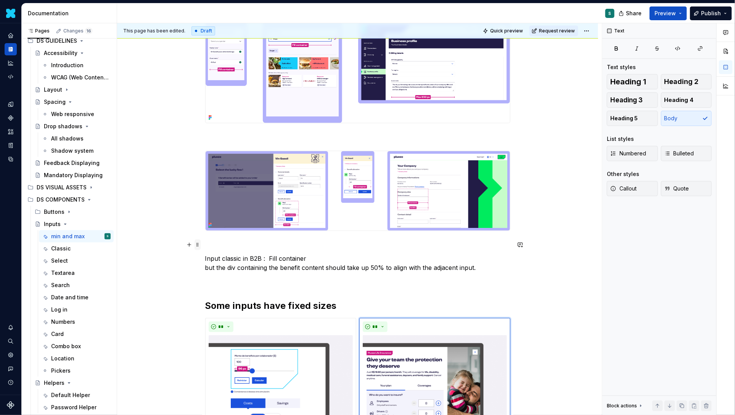
click at [200, 243] on span at bounding box center [198, 244] width 6 height 11
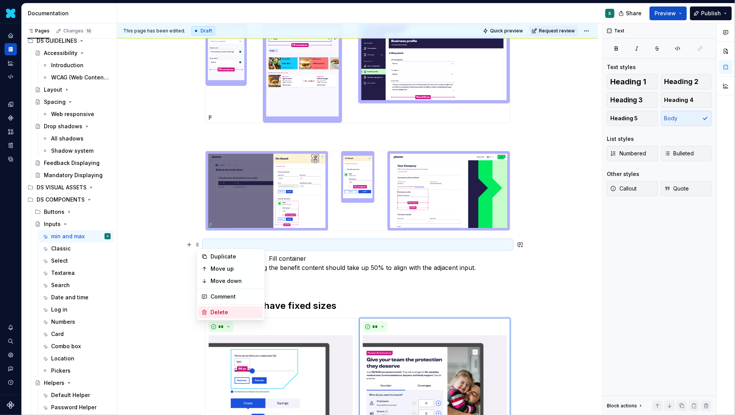
click at [218, 310] on div "Delete" at bounding box center [236, 312] width 50 height 8
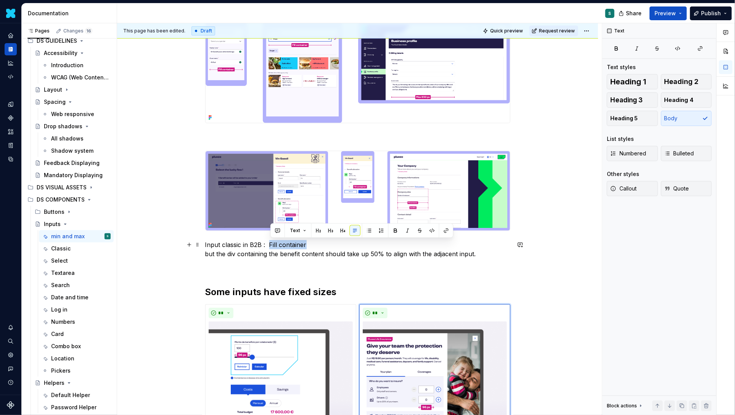
drag, startPoint x: 271, startPoint y: 243, endPoint x: 337, endPoint y: 241, distance: 66.0
click at [337, 241] on p "Input classic in B2B : Fill container but the div containing the benefit conten…" at bounding box center [357, 249] width 305 height 18
click at [390, 229] on button "button" at bounding box center [395, 230] width 11 height 11
click at [275, 246] on strong "Fill container" at bounding box center [285, 245] width 39 height 8
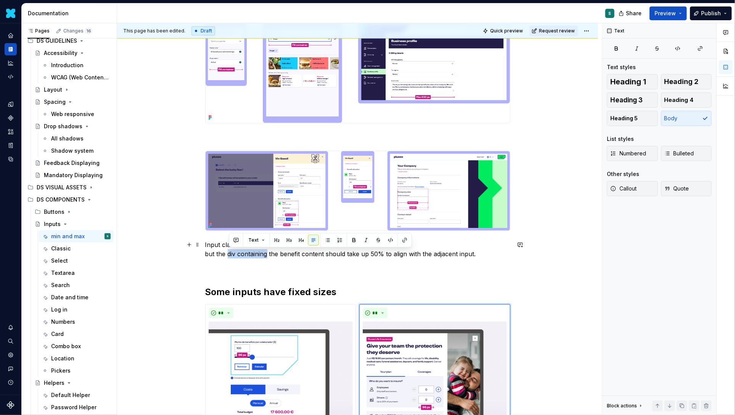
drag, startPoint x: 229, startPoint y: 254, endPoint x: 270, endPoint y: 254, distance: 40.8
click at [270, 254] on p "Input classic in B2B : fill container but the div containing the benefit conten…" at bounding box center [357, 249] width 305 height 18
click at [352, 238] on button "button" at bounding box center [354, 240] width 11 height 11
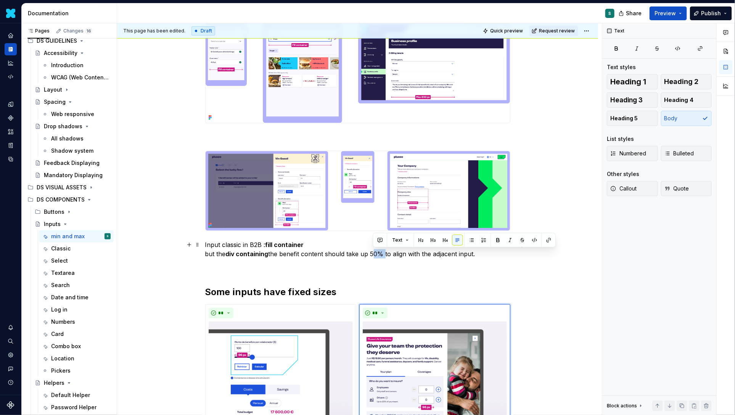
drag, startPoint x: 373, startPoint y: 253, endPoint x: 388, endPoint y: 253, distance: 14.5
click at [388, 253] on p "Input classic in B2B : fill container but the div containing the benefit conten…" at bounding box center [357, 249] width 305 height 18
click at [499, 238] on button "button" at bounding box center [498, 240] width 11 height 11
click at [438, 271] on p at bounding box center [357, 267] width 305 height 9
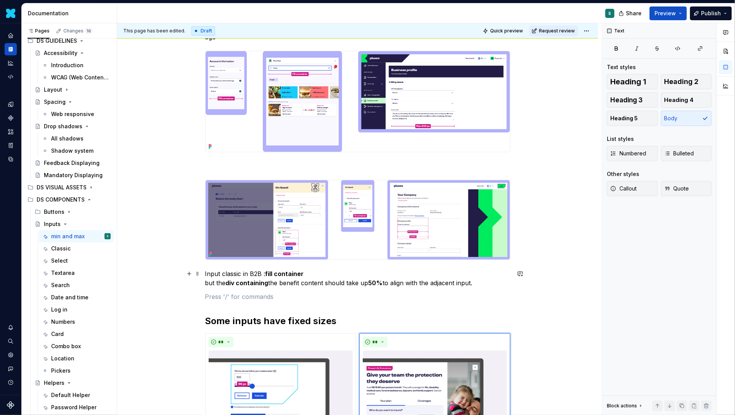
scroll to position [117, 0]
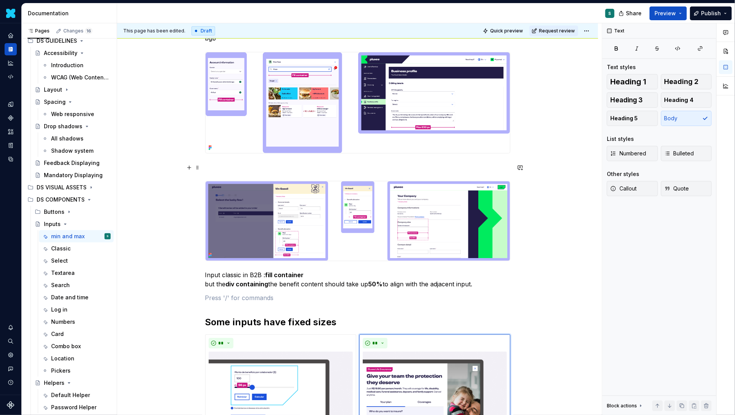
click at [212, 168] on p at bounding box center [357, 167] width 305 height 9
click at [192, 169] on button "button" at bounding box center [189, 167] width 11 height 11
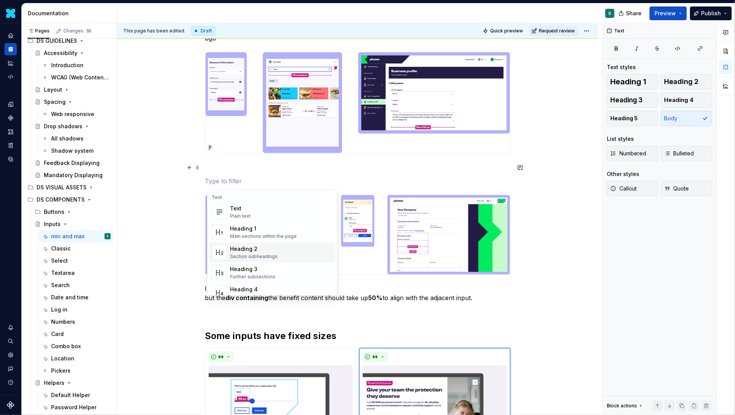
click at [238, 247] on div "Heading 2" at bounding box center [254, 249] width 48 height 8
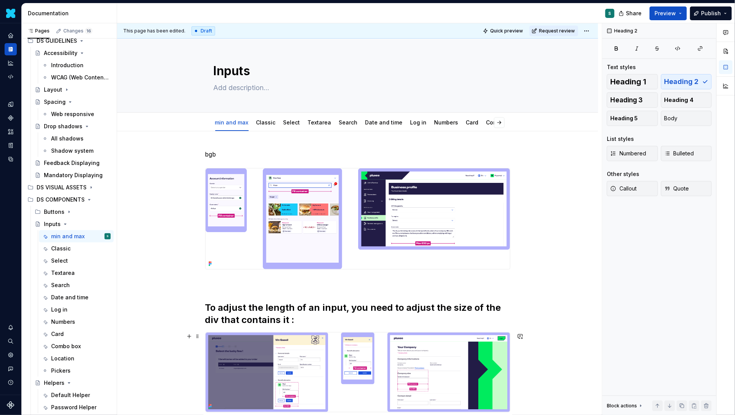
scroll to position [0, 0]
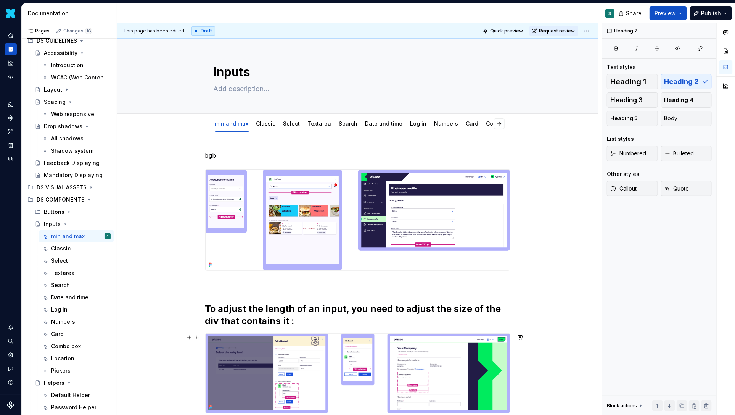
click at [215, 155] on p "bgb" at bounding box center [357, 155] width 305 height 9
click at [254, 142] on button "button" at bounding box center [255, 141] width 11 height 11
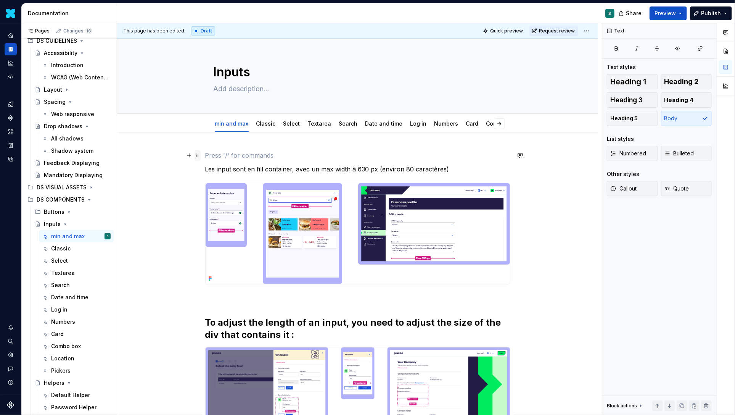
click at [199, 155] on span at bounding box center [198, 155] width 6 height 11
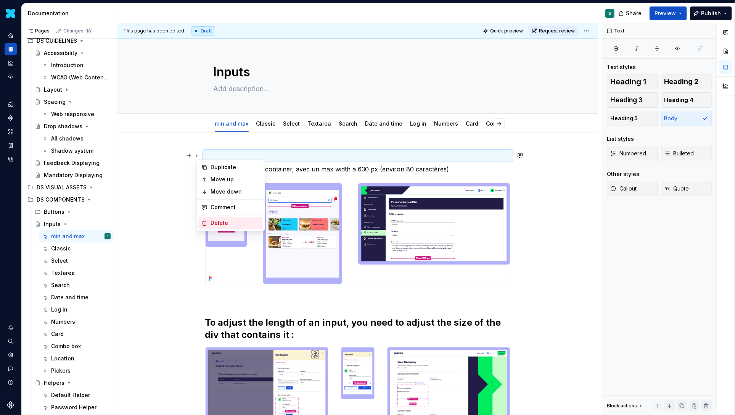
click at [214, 221] on div "Delete" at bounding box center [236, 223] width 50 height 8
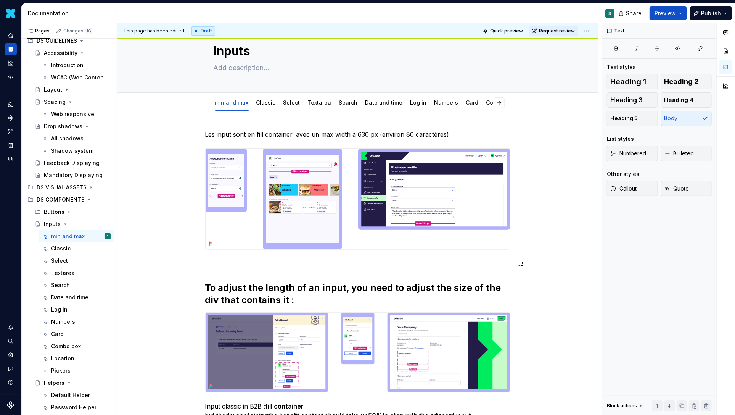
scroll to position [46, 0]
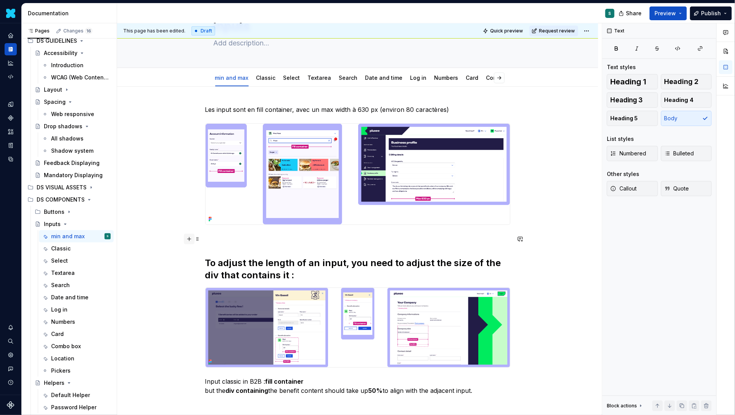
click at [190, 240] on button "button" at bounding box center [189, 238] width 11 height 11
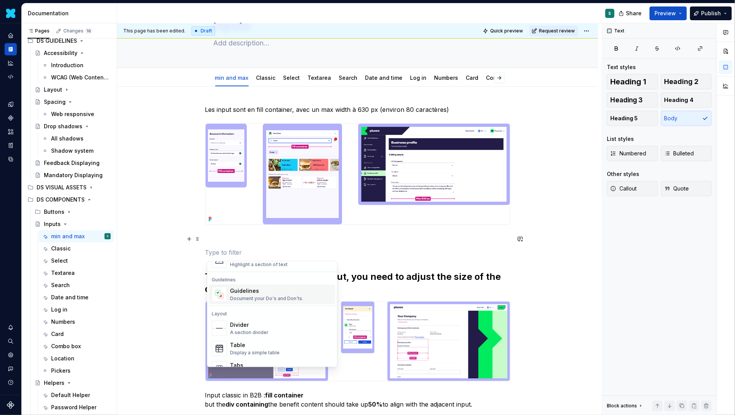
scroll to position [216, 0]
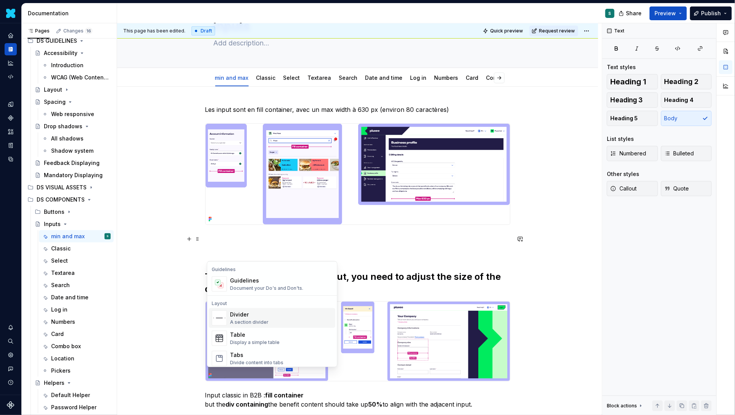
click at [243, 315] on div "Divider" at bounding box center [249, 315] width 39 height 8
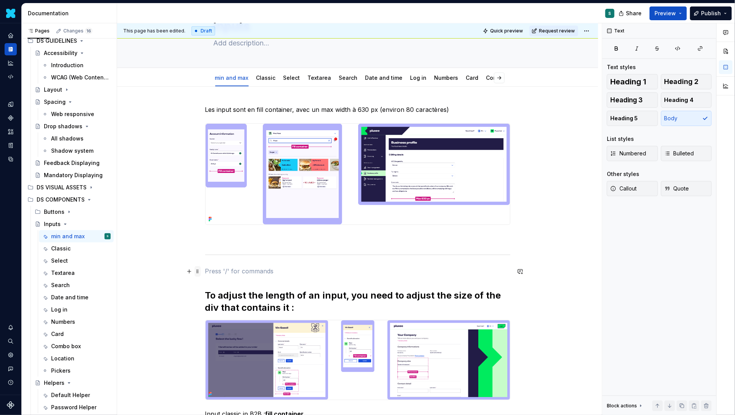
click at [199, 272] on span at bounding box center [198, 271] width 6 height 11
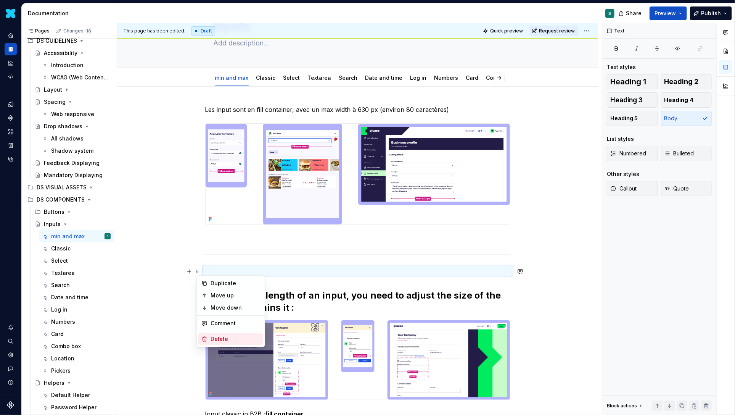
click at [220, 335] on div "Delete" at bounding box center [236, 339] width 50 height 8
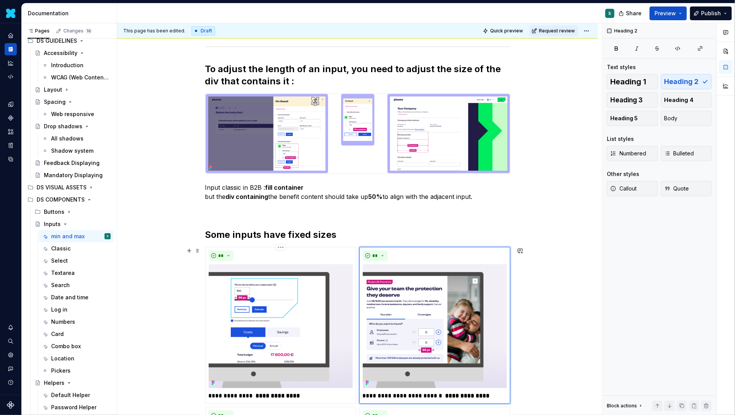
scroll to position [268, 0]
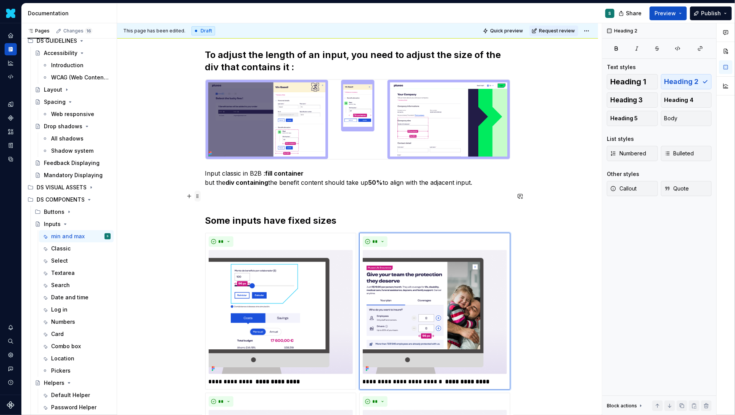
click at [201, 198] on span at bounding box center [198, 196] width 6 height 11
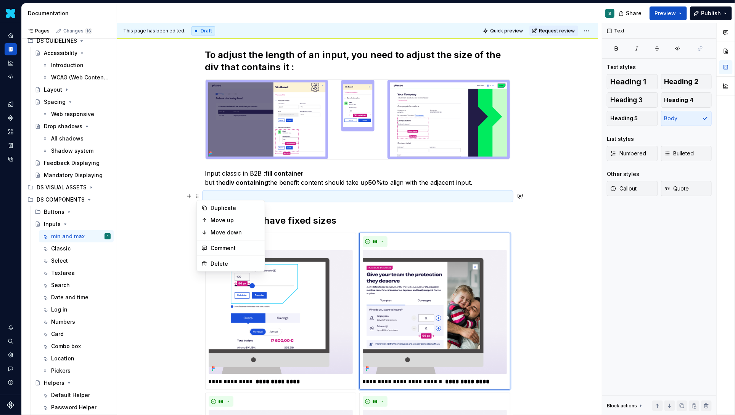
click at [182, 205] on div "**********" at bounding box center [357, 307] width 481 height 885
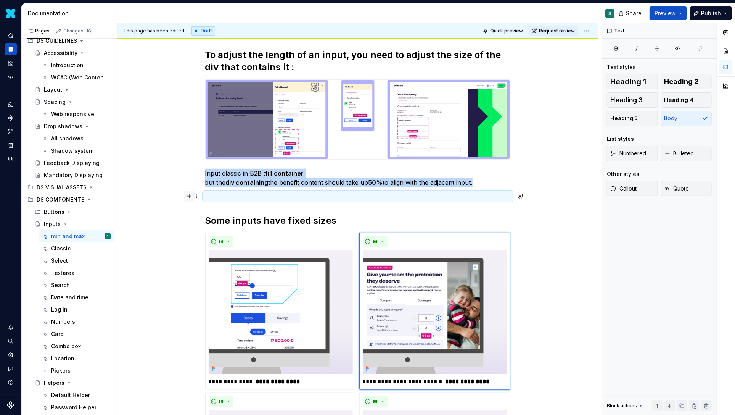
click at [190, 196] on button "button" at bounding box center [189, 196] width 11 height 11
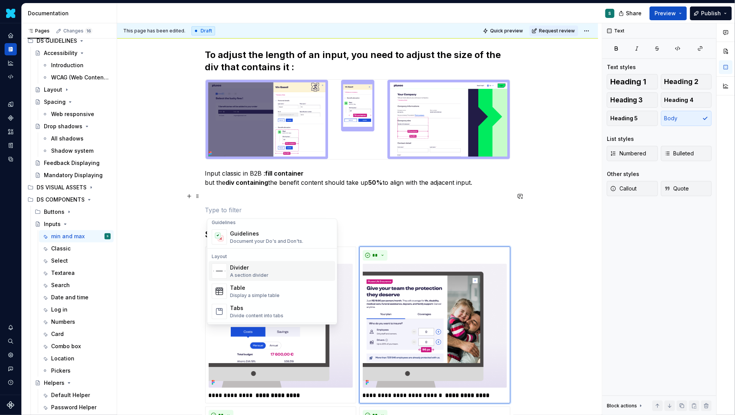
scroll to position [230, 0]
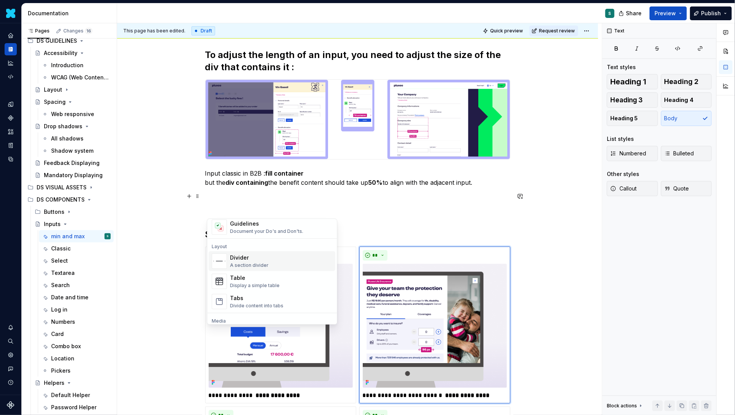
click at [245, 258] on div "Divider" at bounding box center [249, 258] width 39 height 8
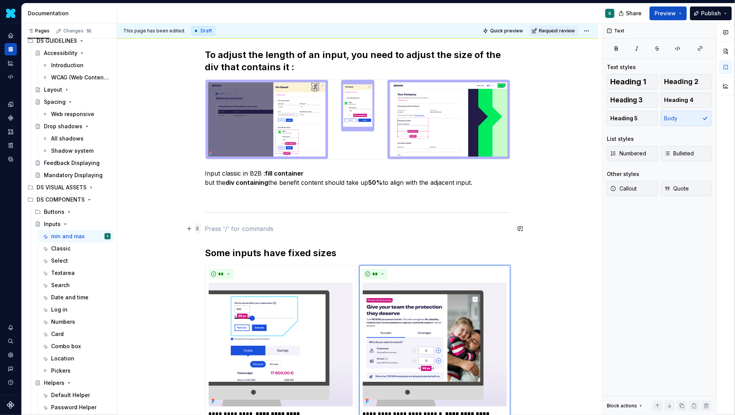
click at [201, 229] on span at bounding box center [198, 228] width 6 height 11
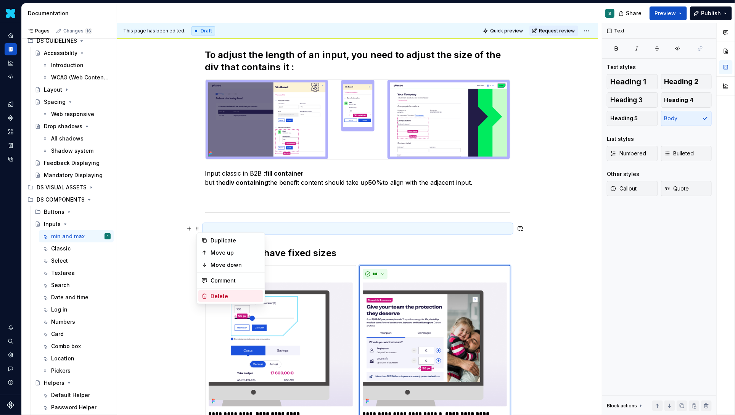
click at [220, 295] on div "Delete" at bounding box center [236, 296] width 50 height 8
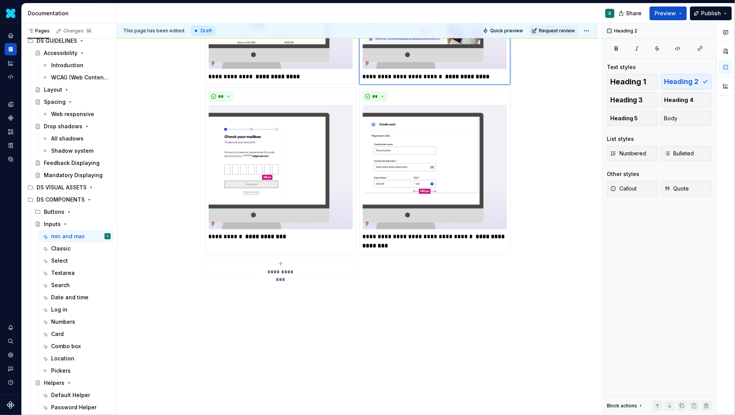
scroll to position [592, 0]
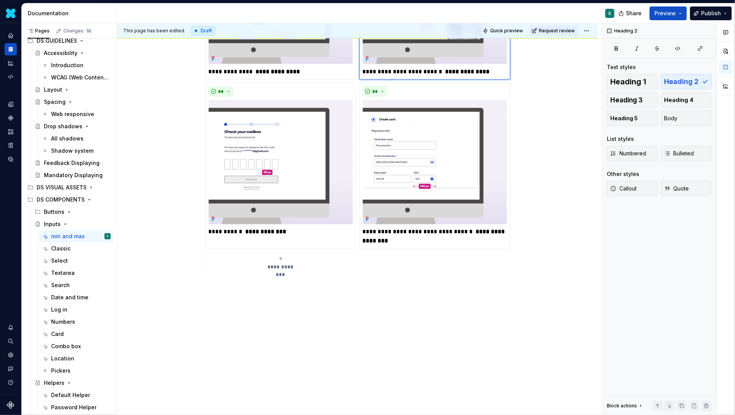
type textarea "*"
